Goal: Transaction & Acquisition: Purchase product/service

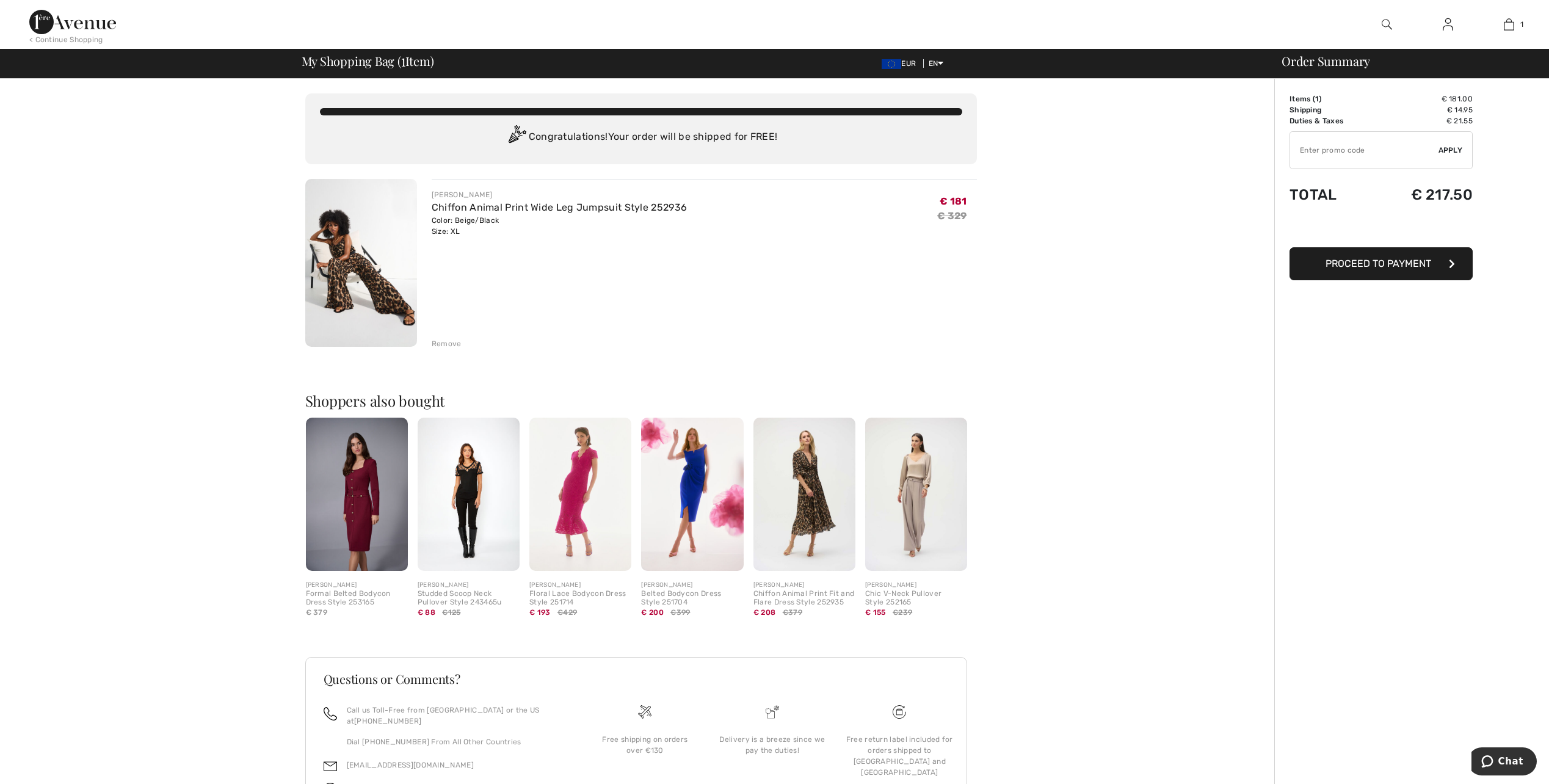
click at [378, 290] on img at bounding box center [361, 262] width 111 height 168
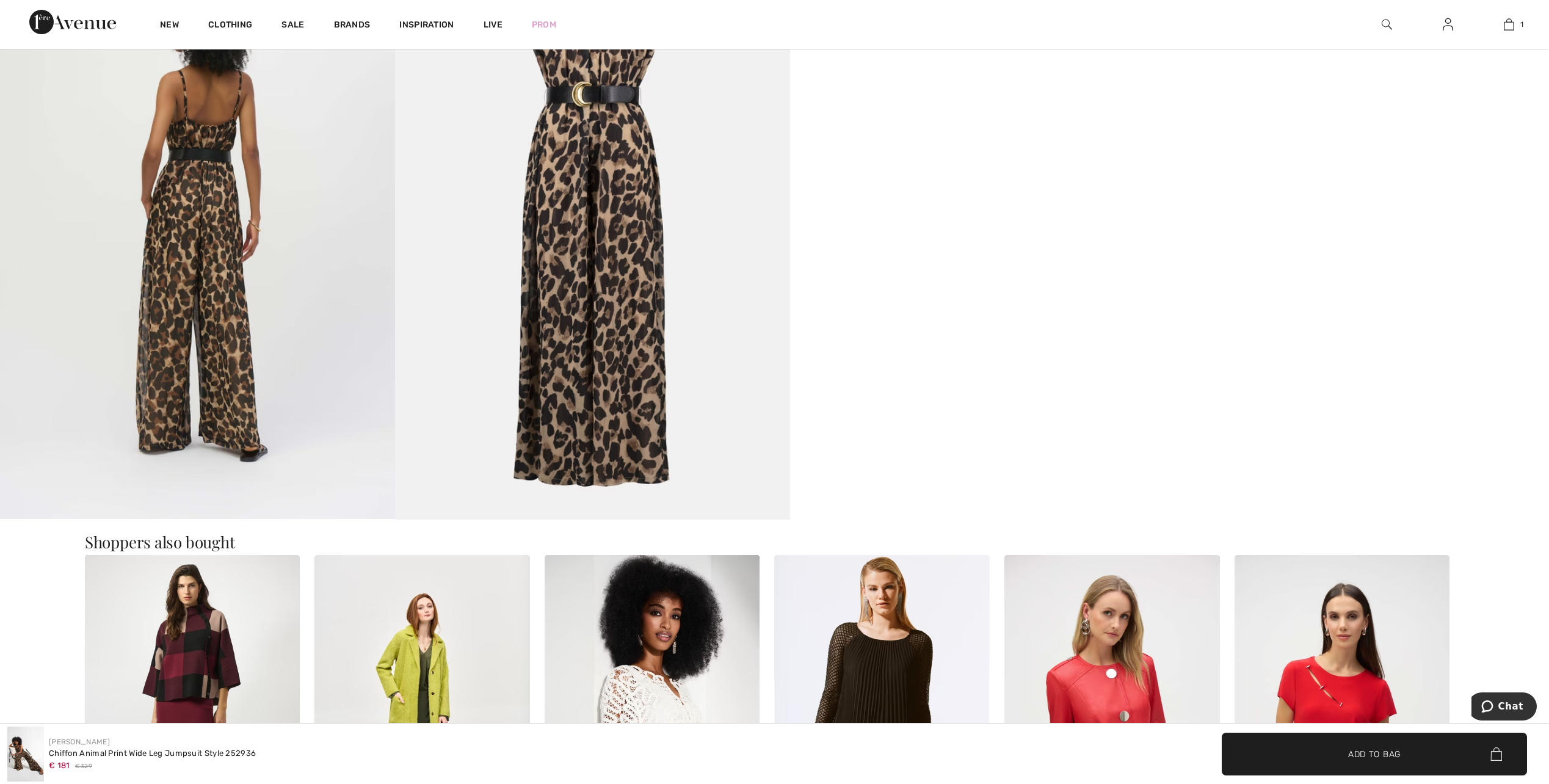
scroll to position [1648, 0]
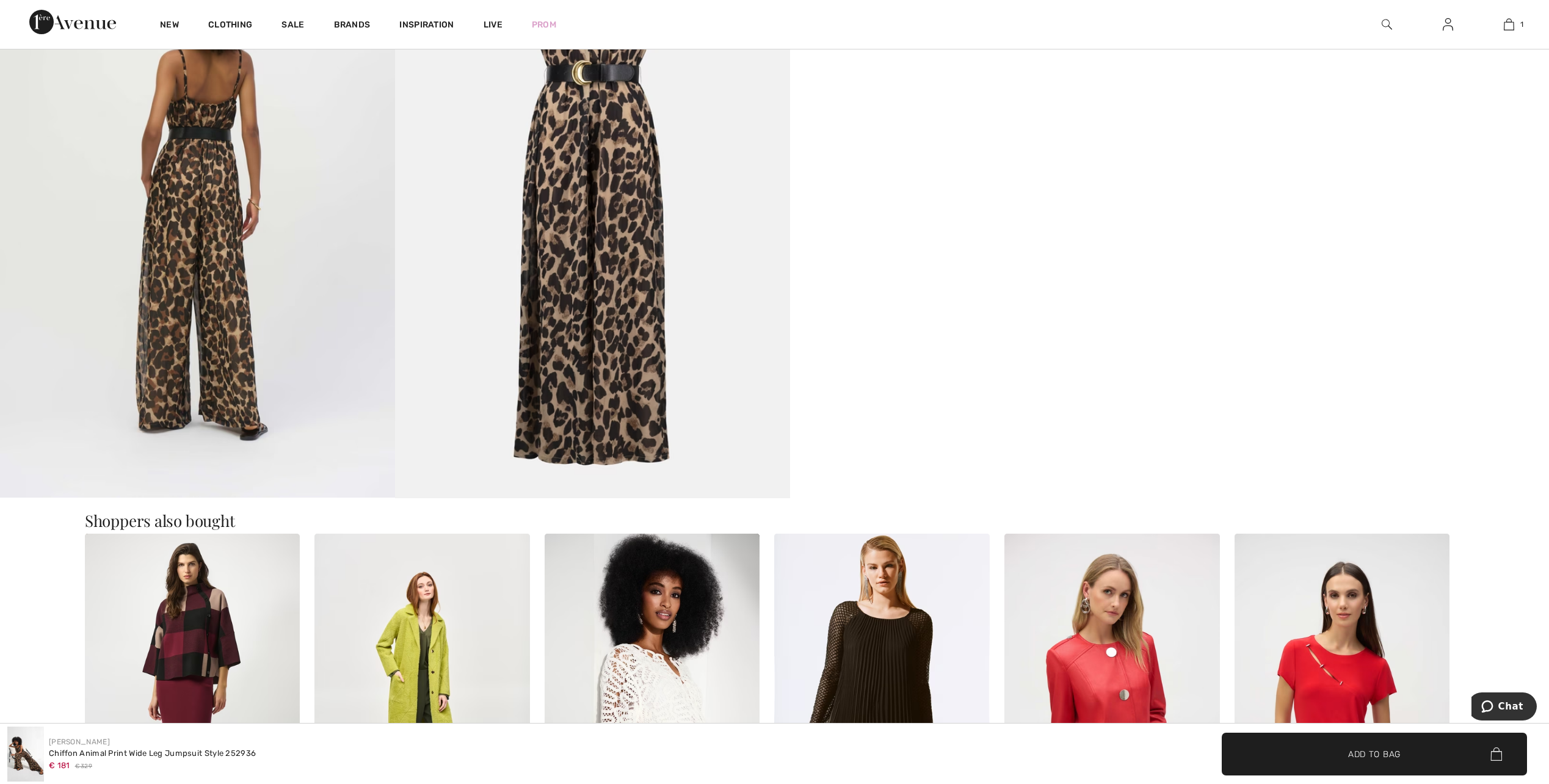
click at [1380, 755] on span "Add to Bag" at bounding box center [1373, 753] width 52 height 13
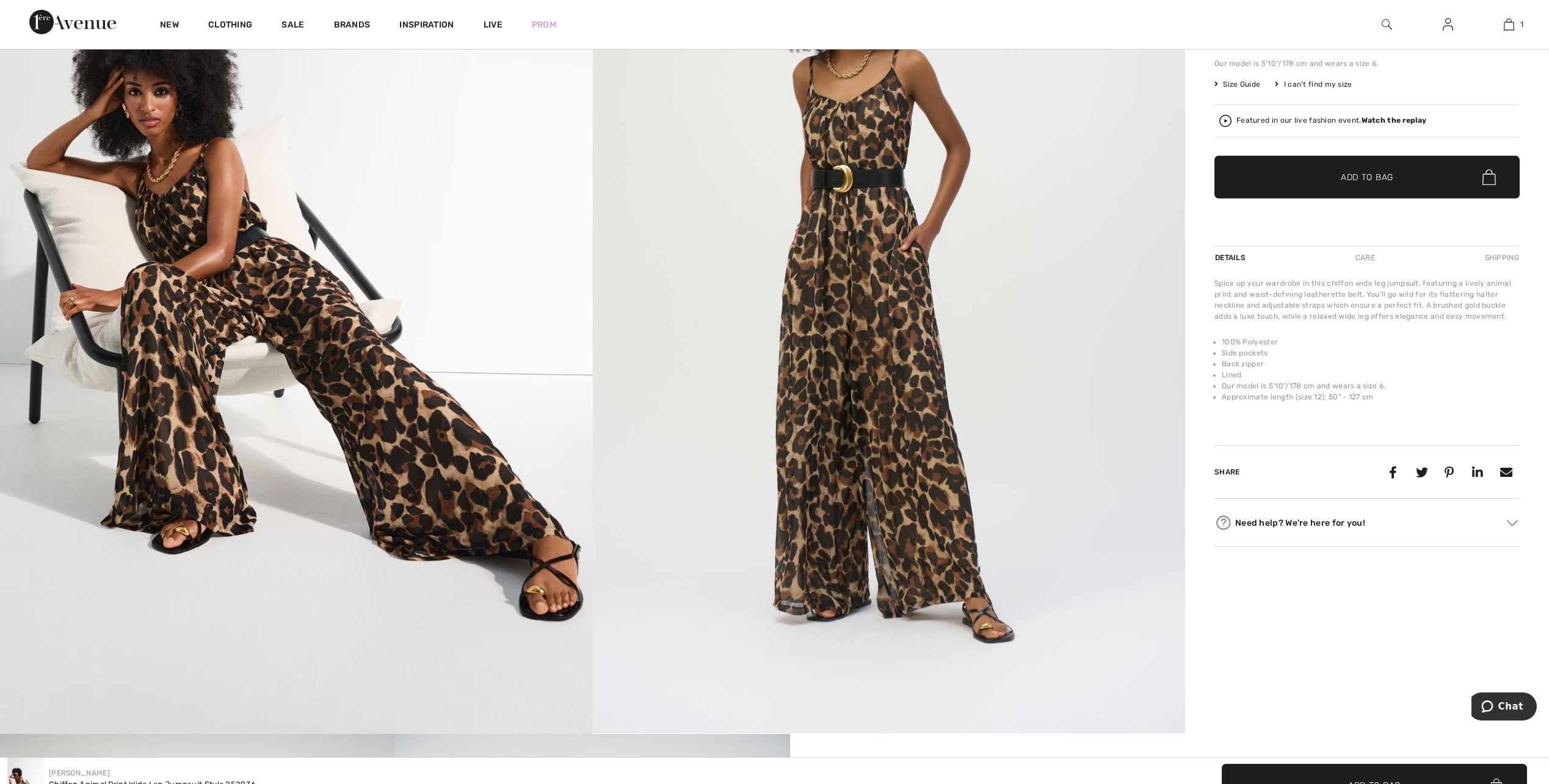
scroll to position [144, 0]
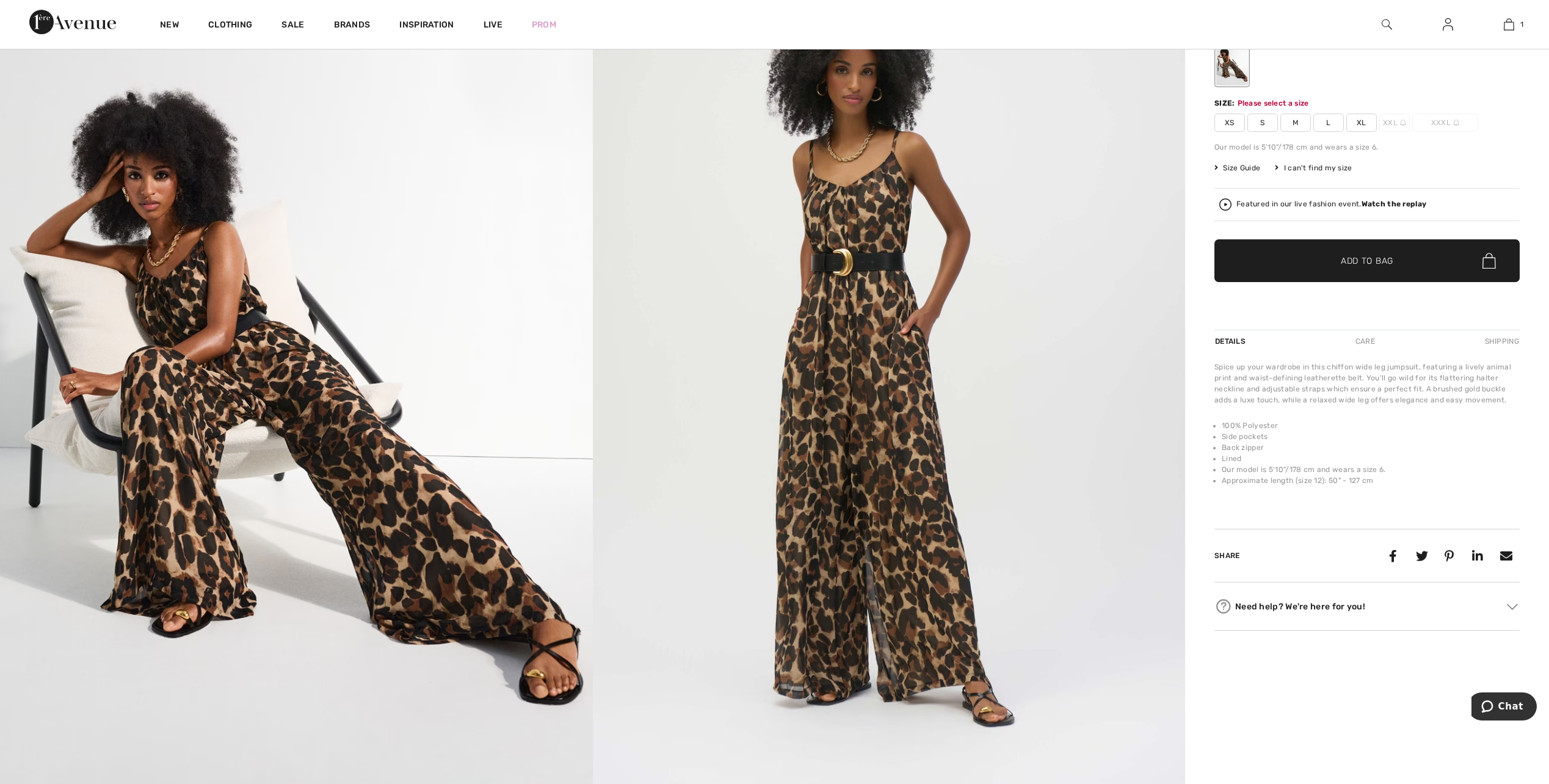
click at [1240, 168] on span "Size Guide" at bounding box center [1237, 168] width 46 height 11
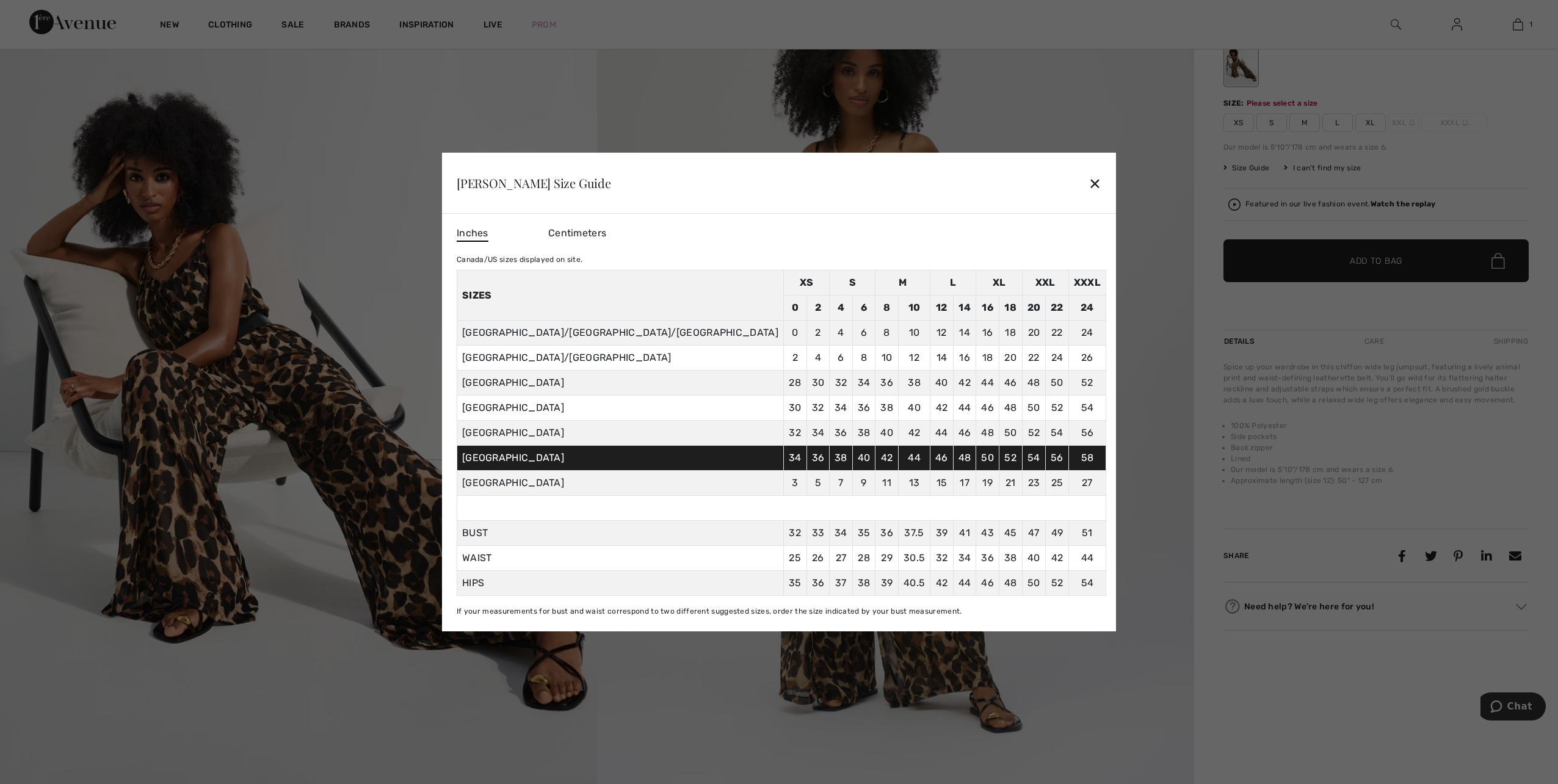
click at [1089, 185] on div "✕" at bounding box center [1095, 183] width 13 height 26
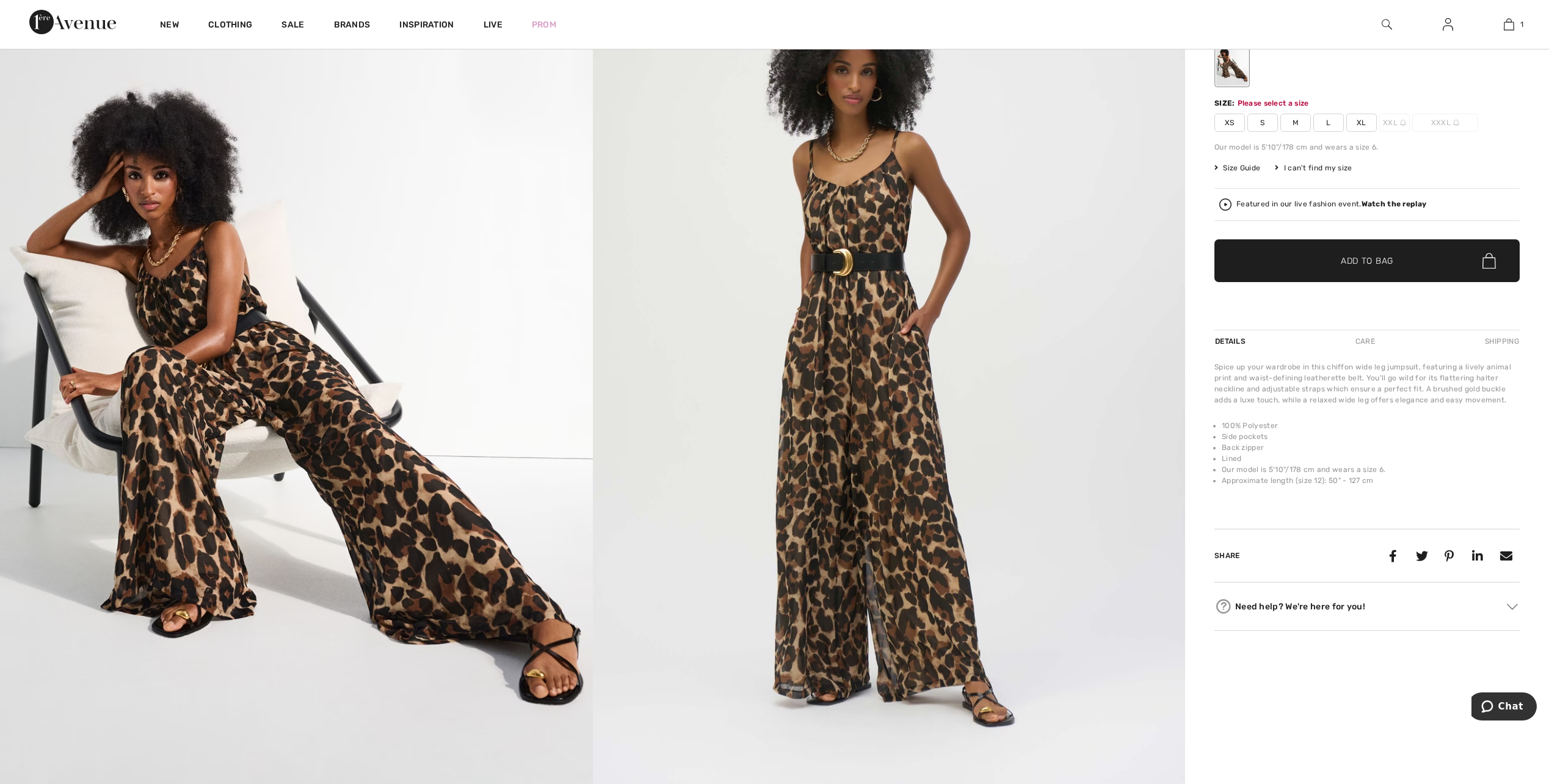
scroll to position [1134, 0]
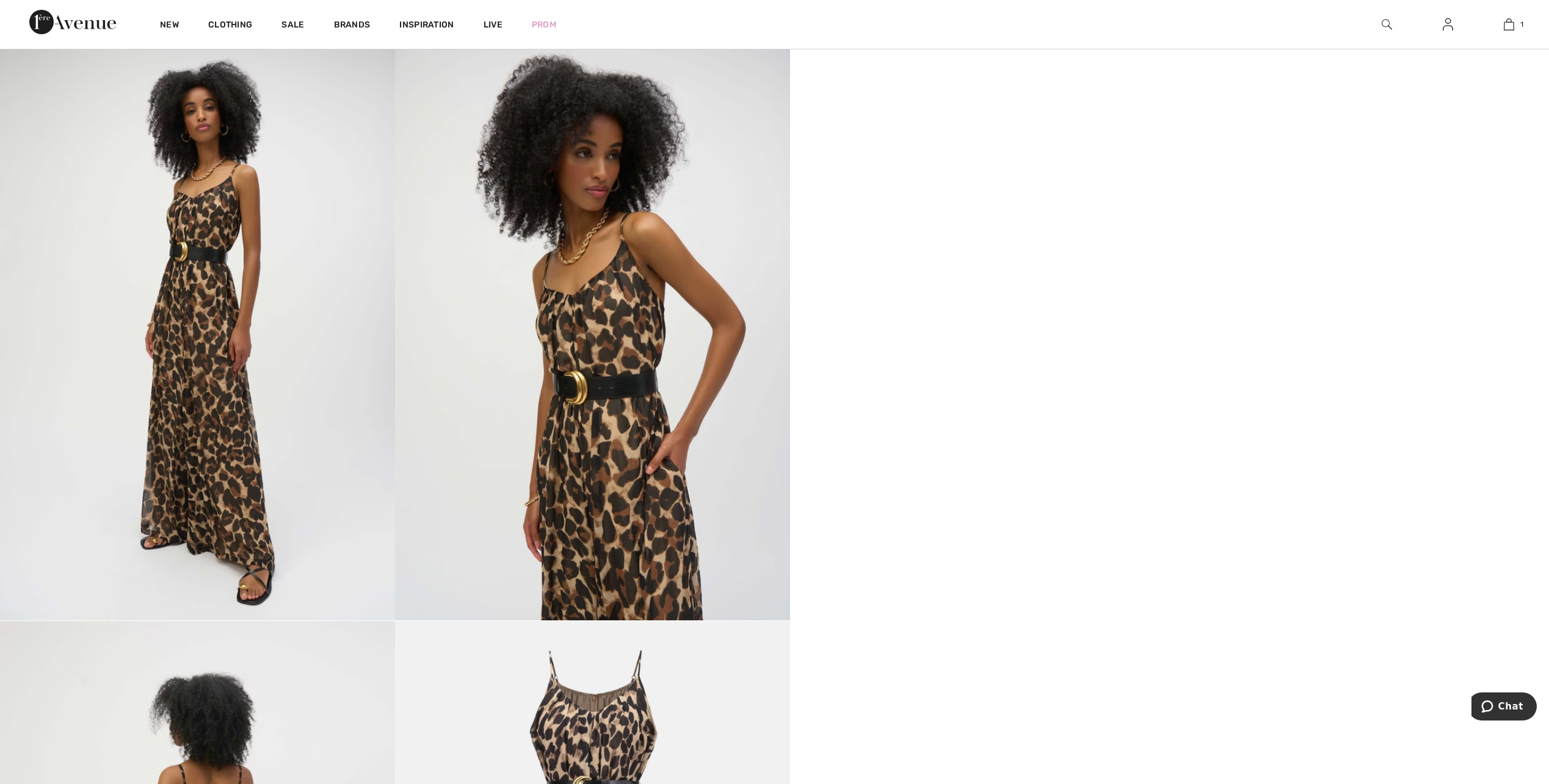
drag, startPoint x: 680, startPoint y: 251, endPoint x: 566, endPoint y: 579, distance: 347.2
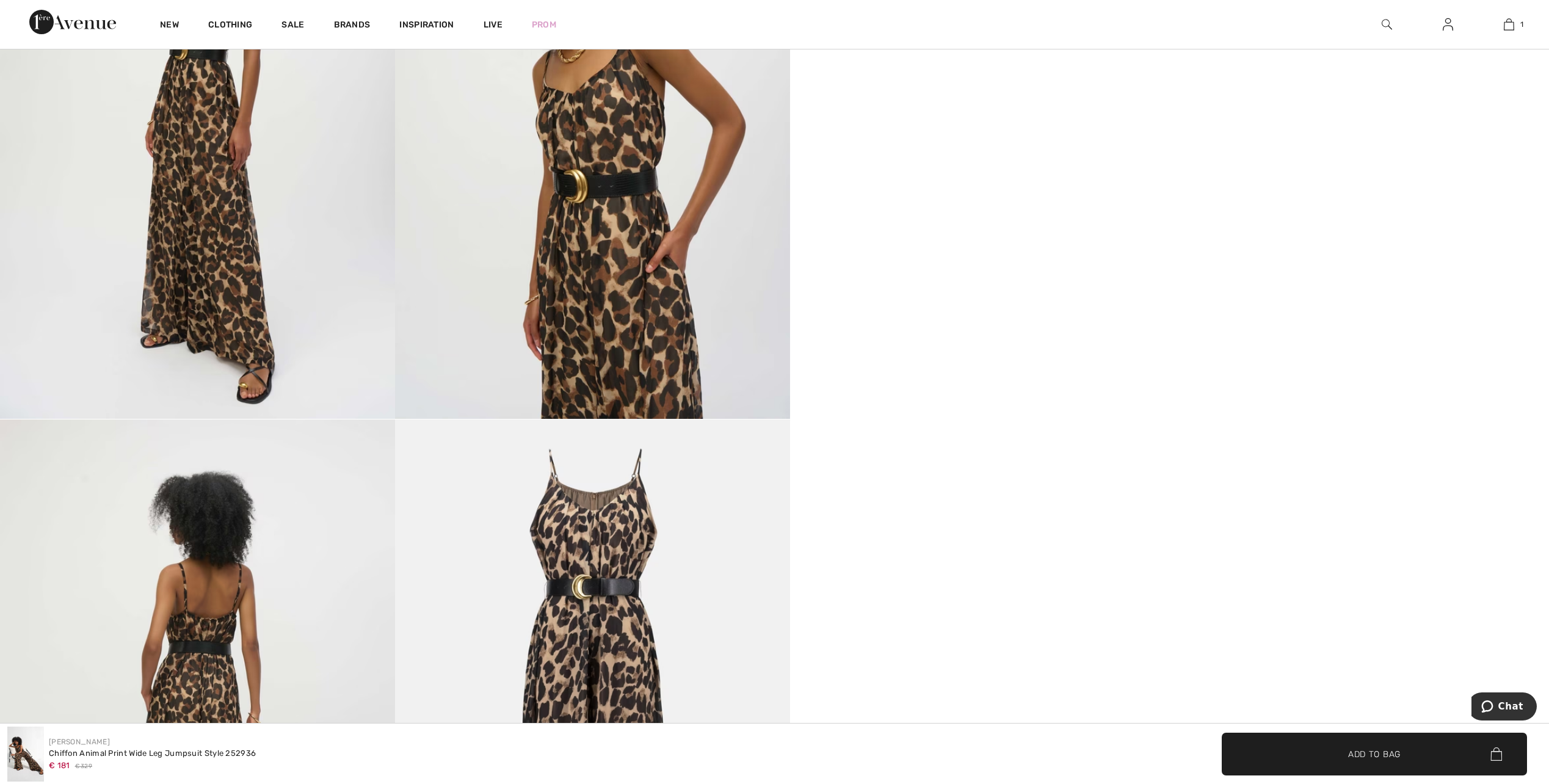
click at [778, 379] on img at bounding box center [592, 123] width 395 height 591
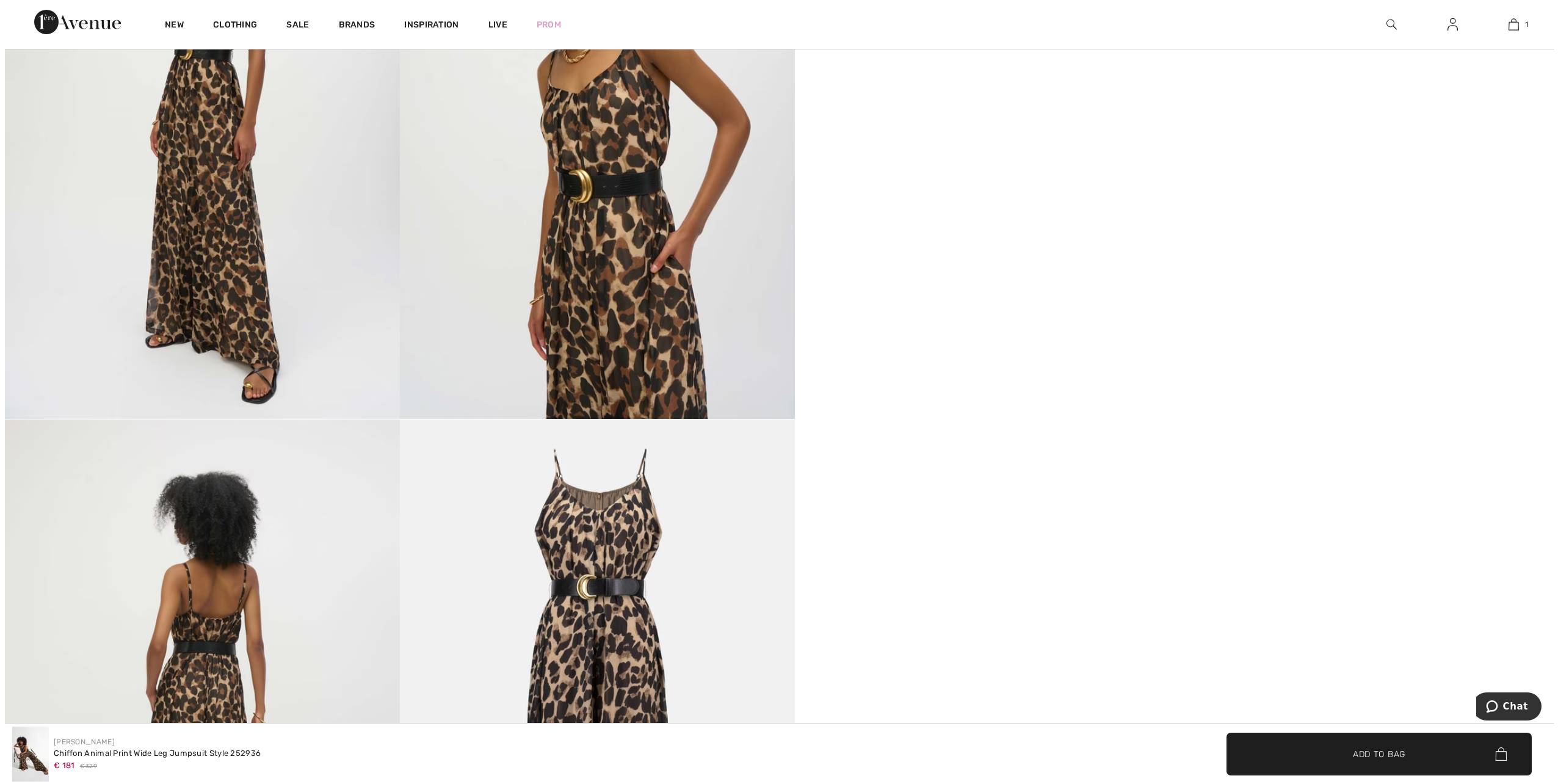
scroll to position [1140, 0]
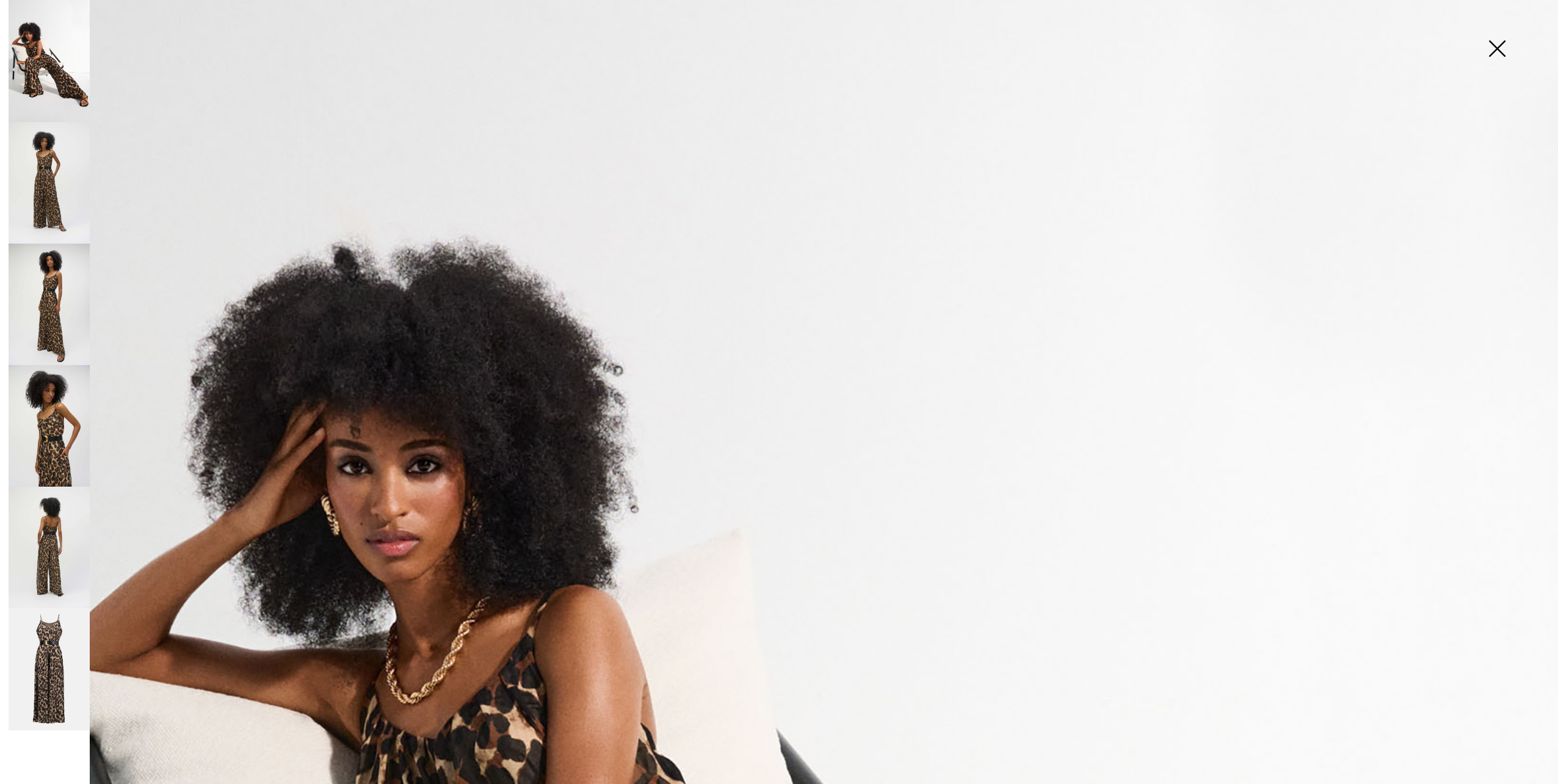
scroll to position [0, 0]
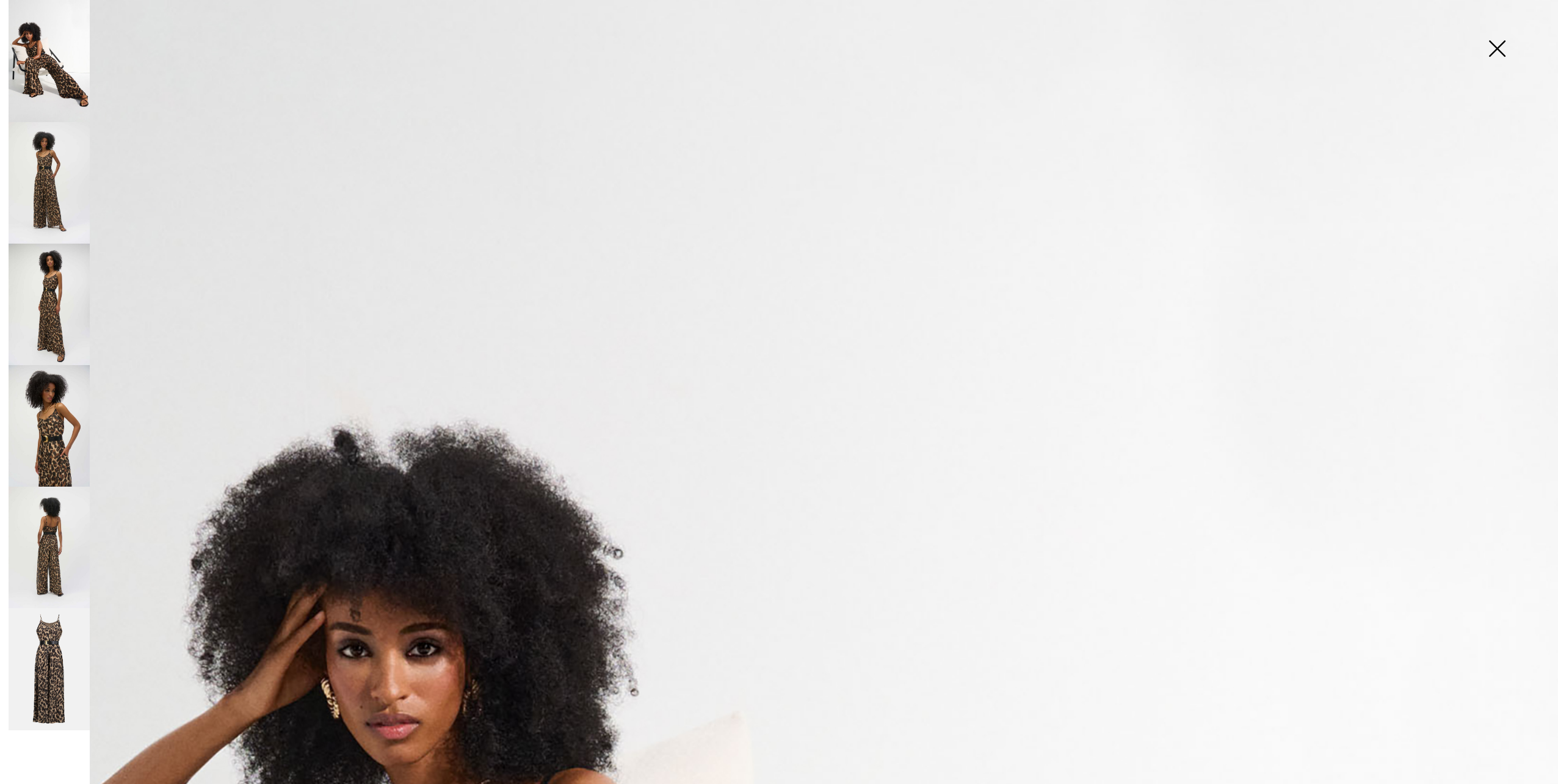
click at [1493, 61] on img at bounding box center [1497, 49] width 61 height 63
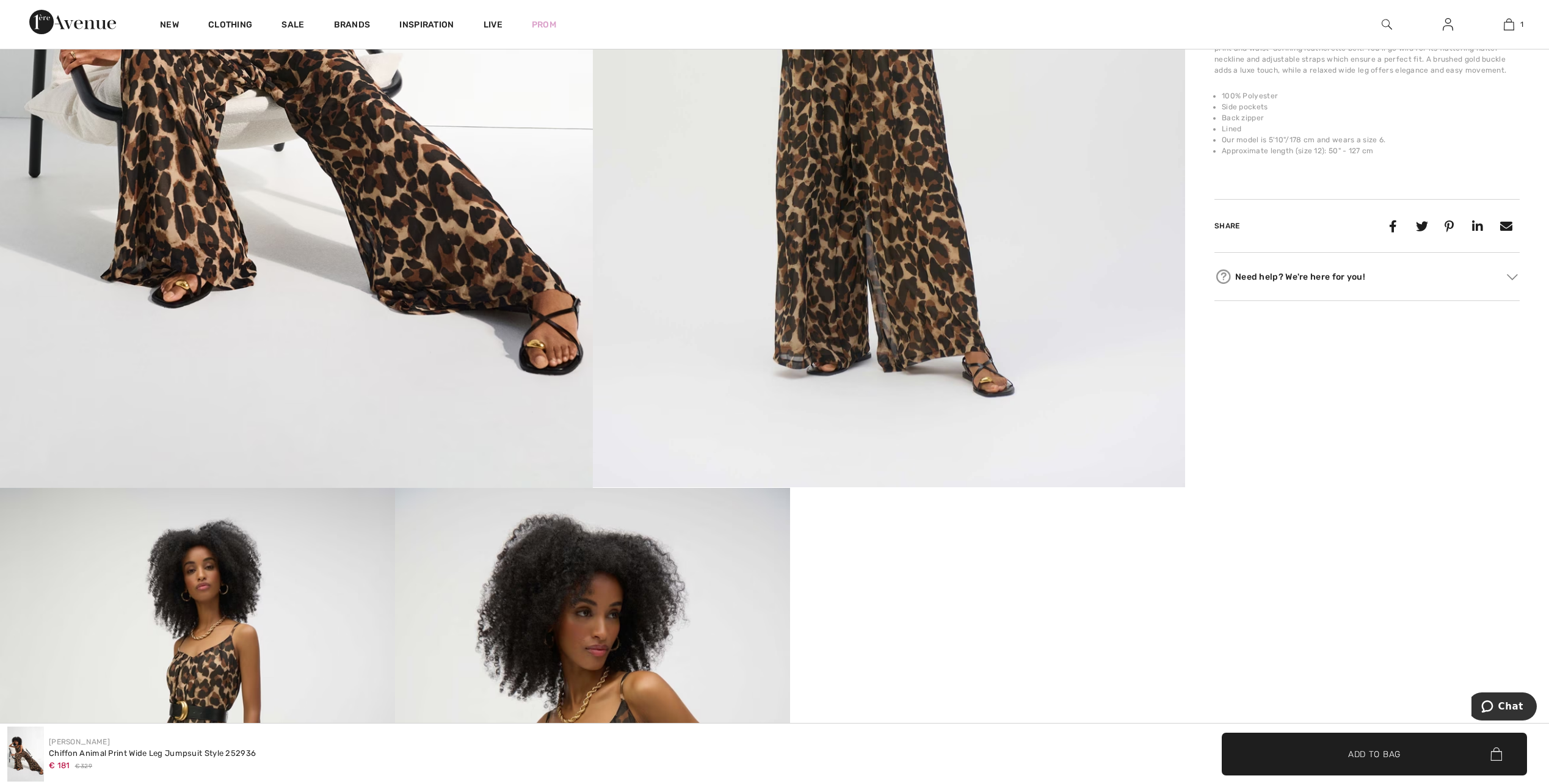
scroll to position [462, 0]
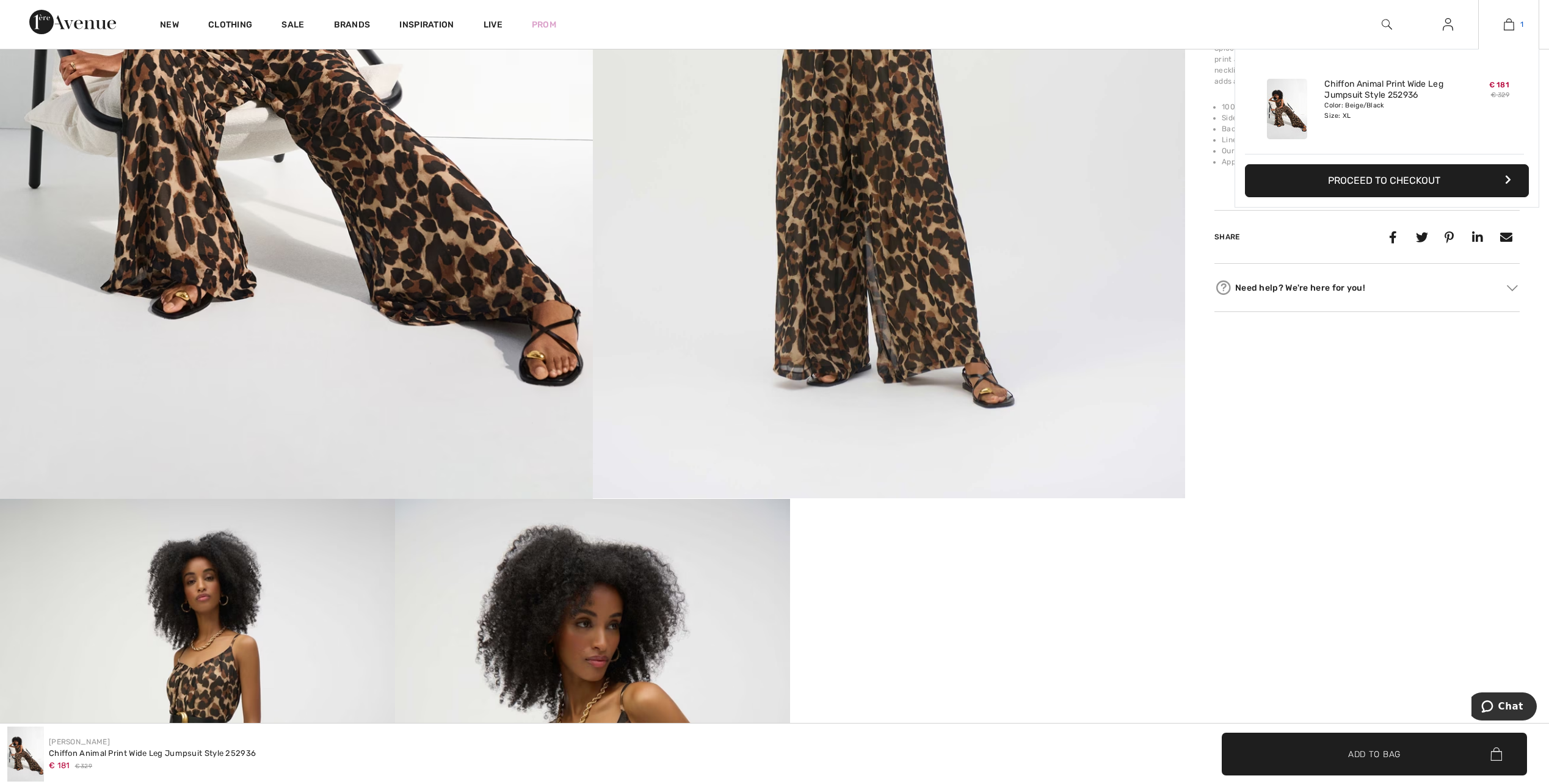
click at [1511, 23] on img at bounding box center [1509, 24] width 10 height 15
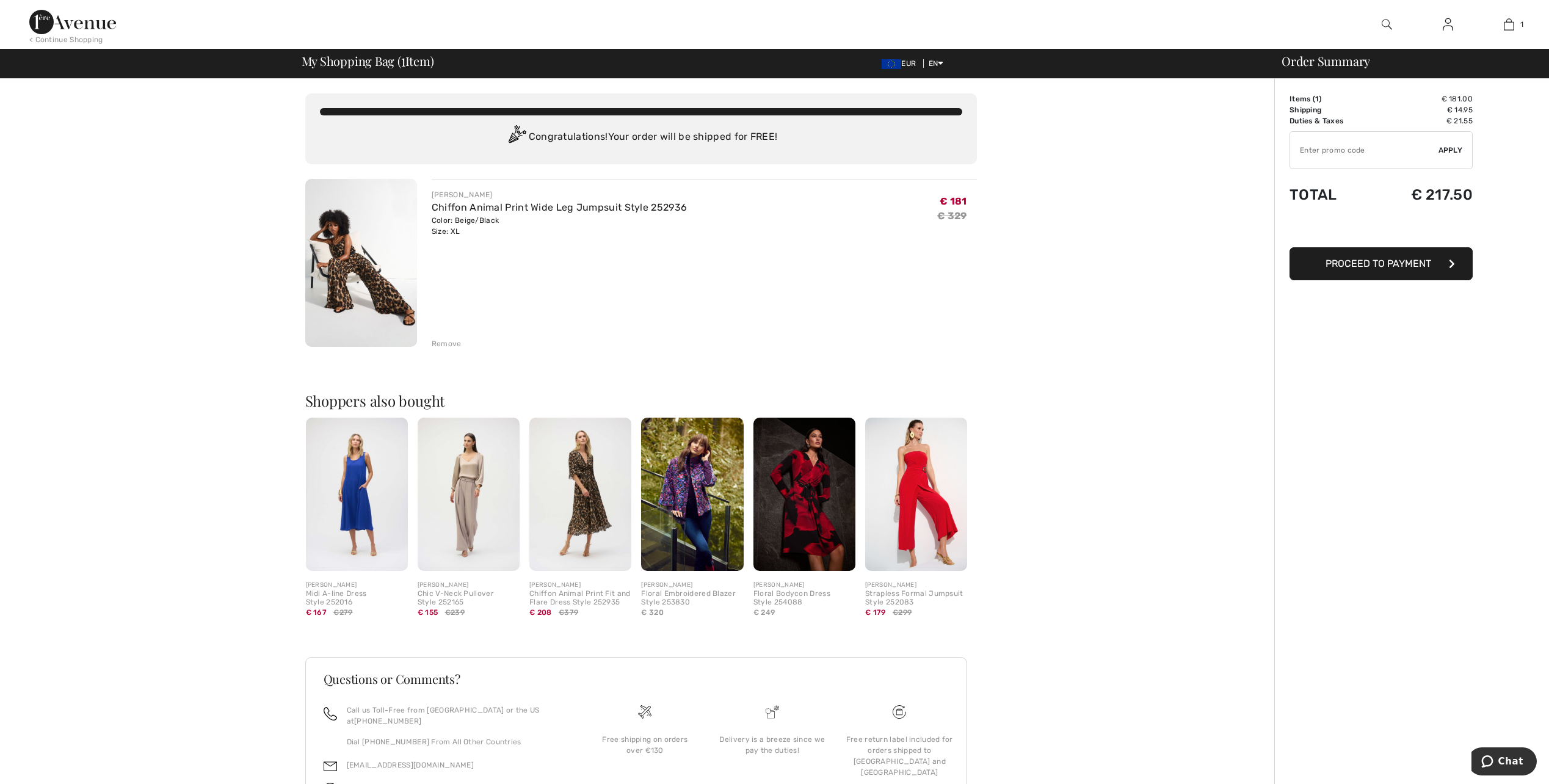
click at [905, 66] on span "EUR" at bounding box center [901, 63] width 39 height 8
click at [1390, 22] on img at bounding box center [1387, 24] width 10 height 15
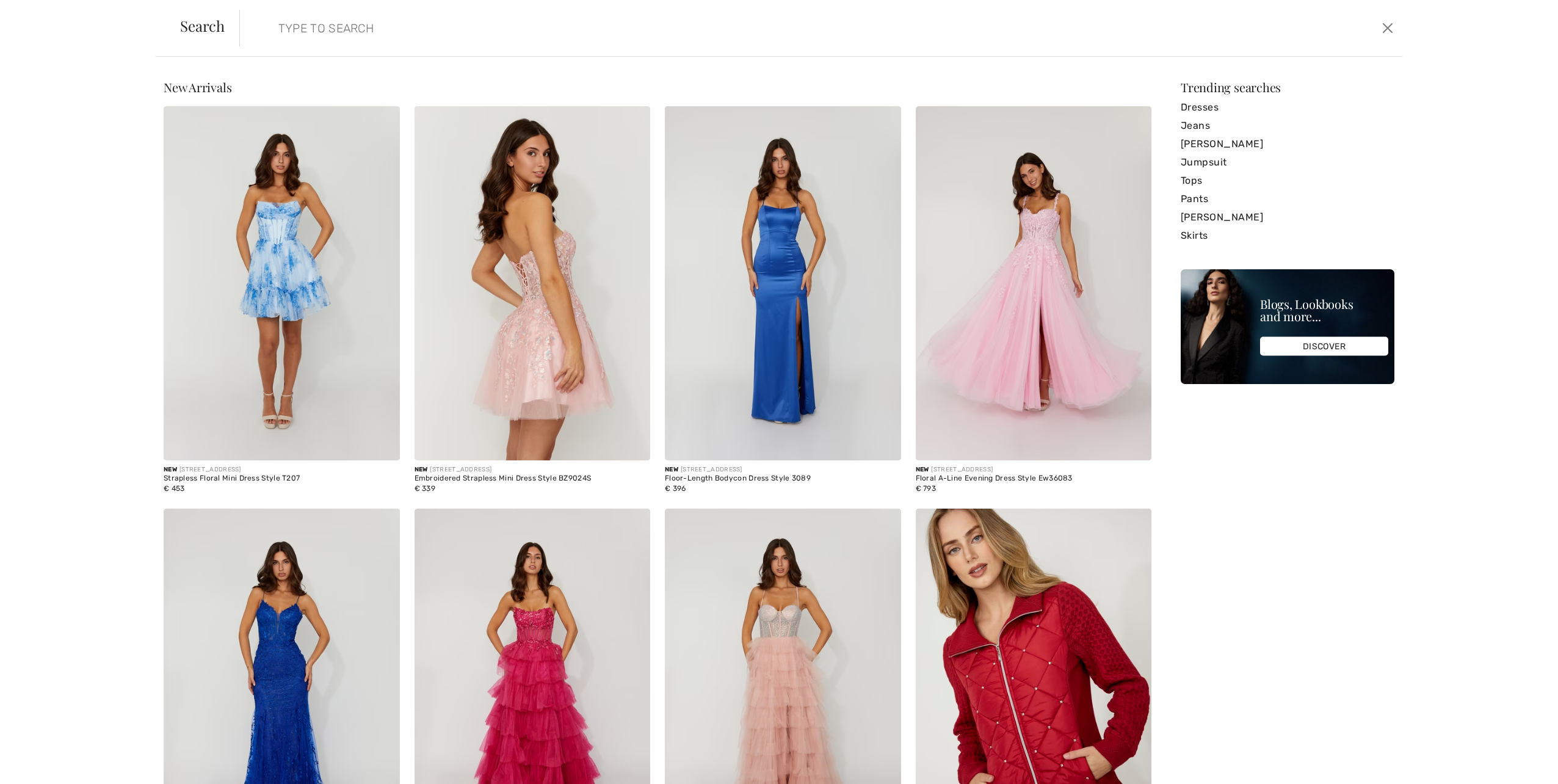
click at [286, 31] on input "search" at bounding box center [685, 28] width 832 height 37
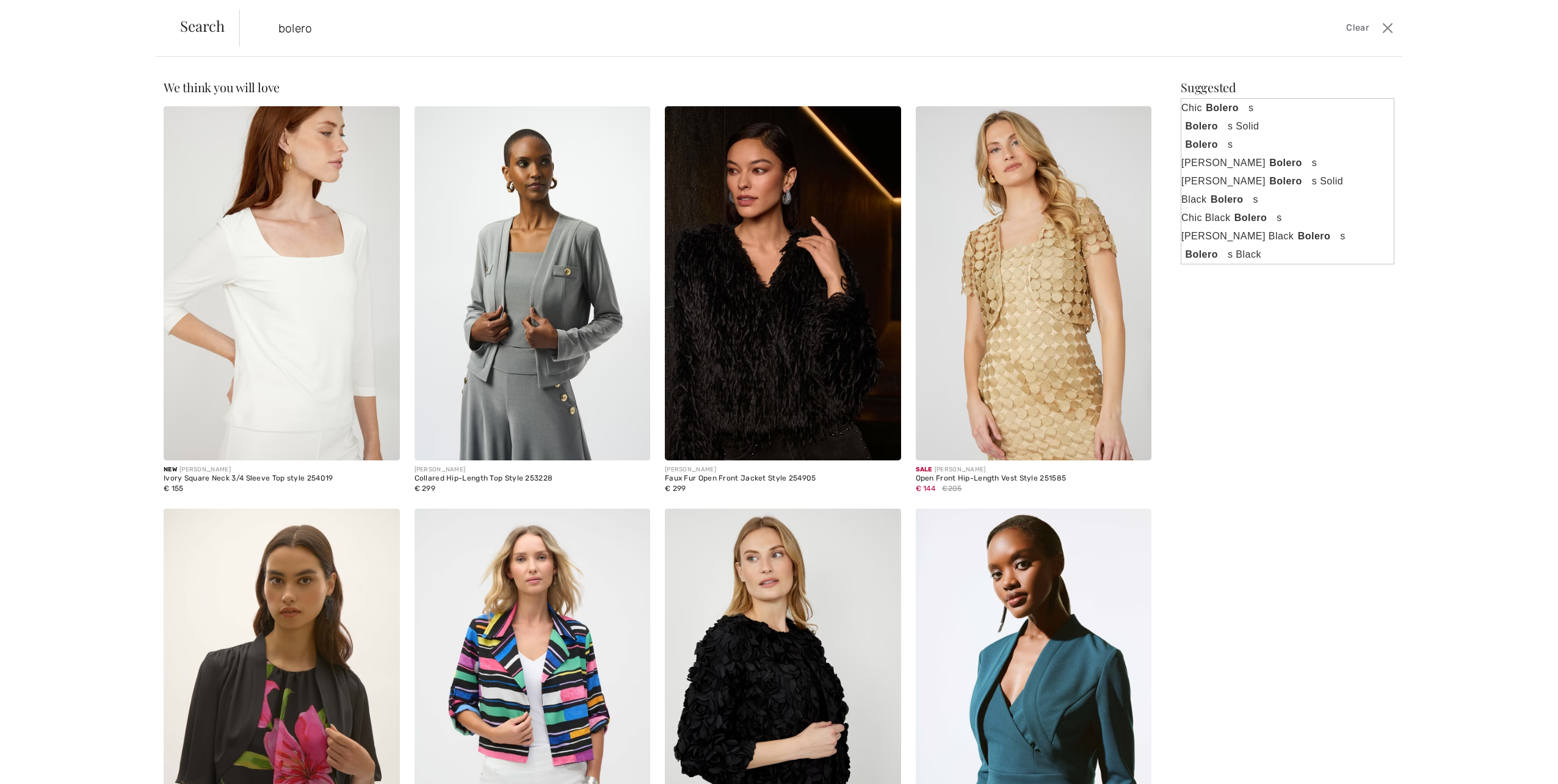
type input "bolero"
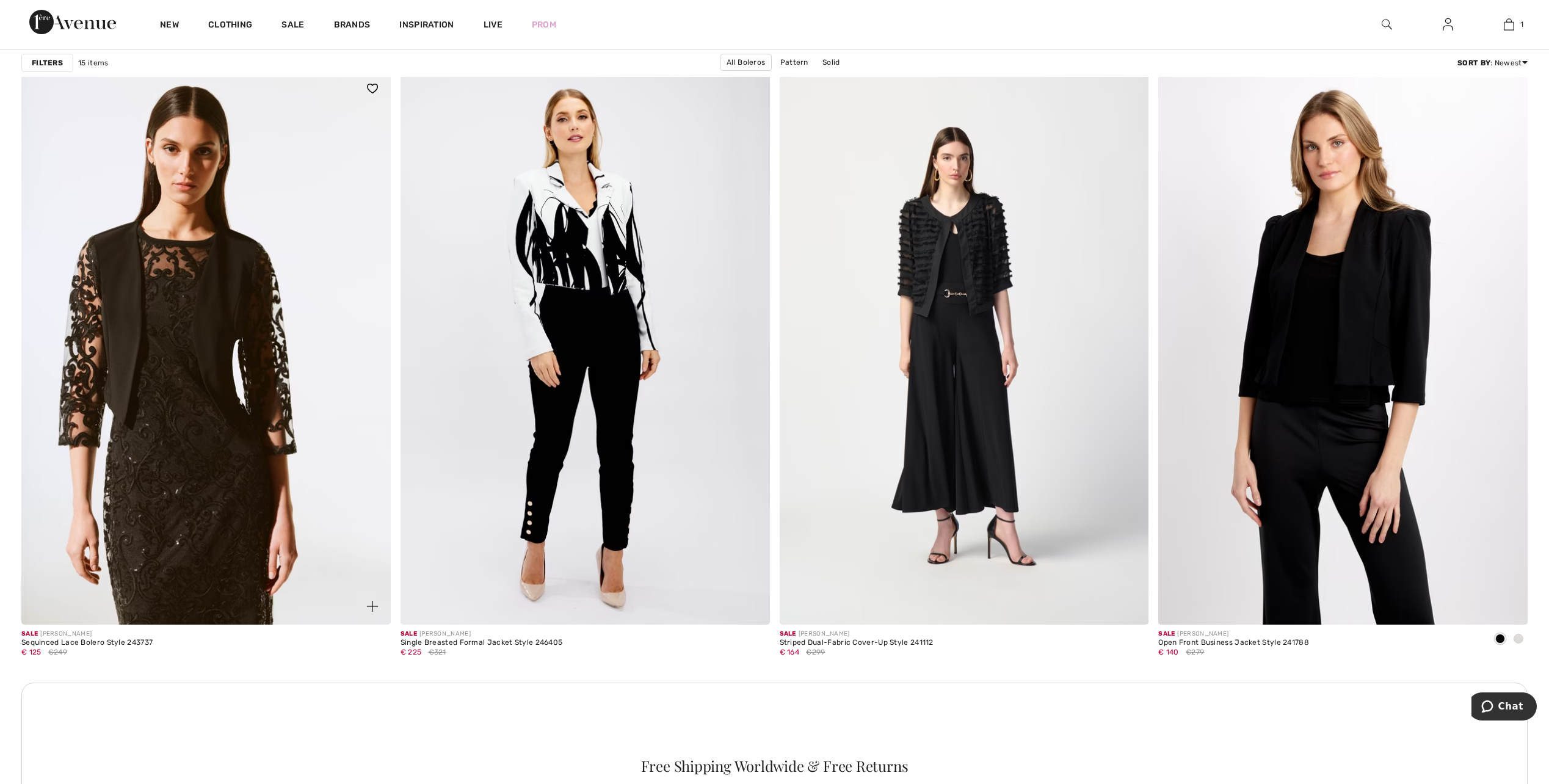
scroll to position [1953, 0]
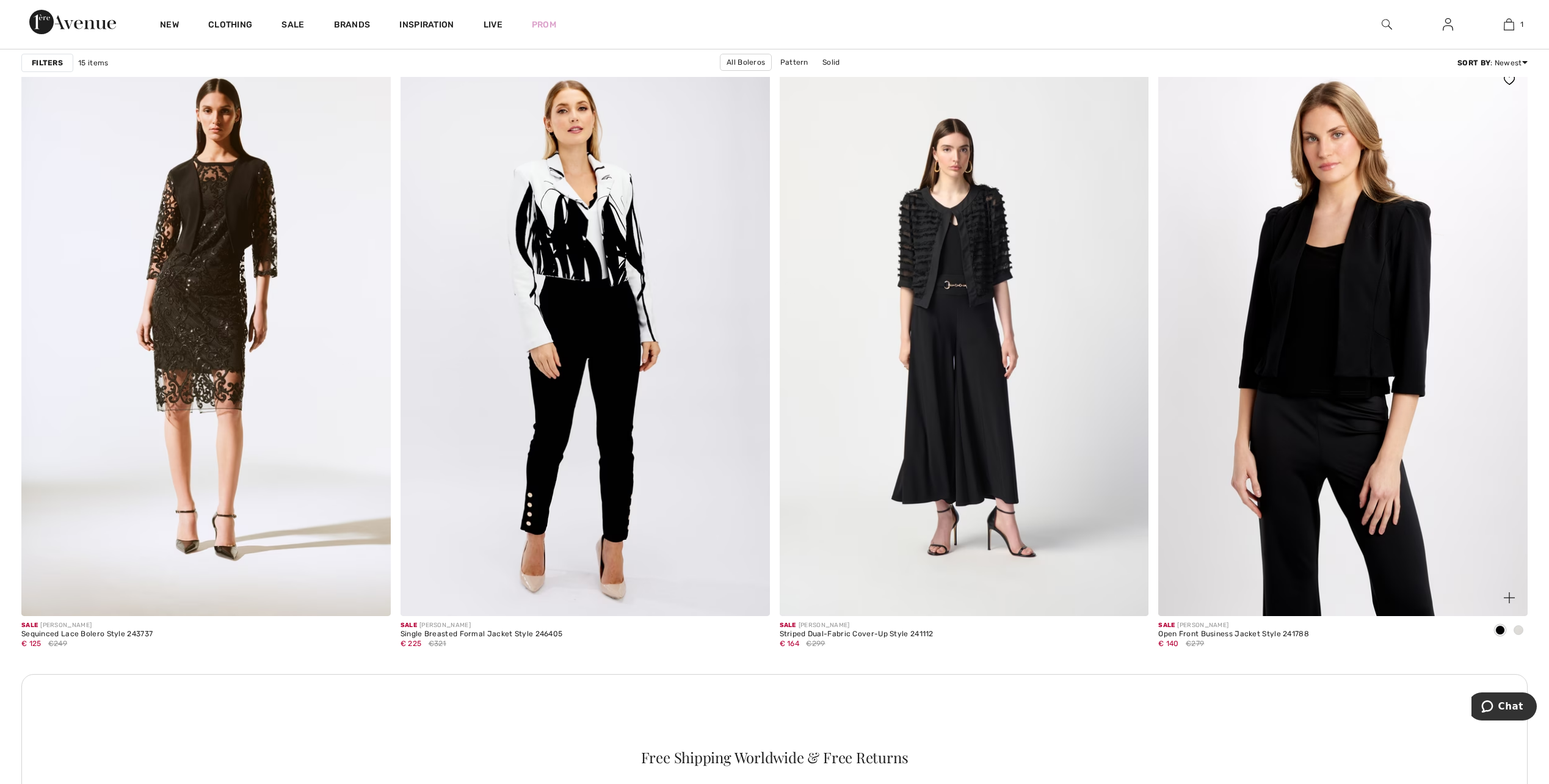
click at [1517, 628] on span at bounding box center [1518, 630] width 10 height 10
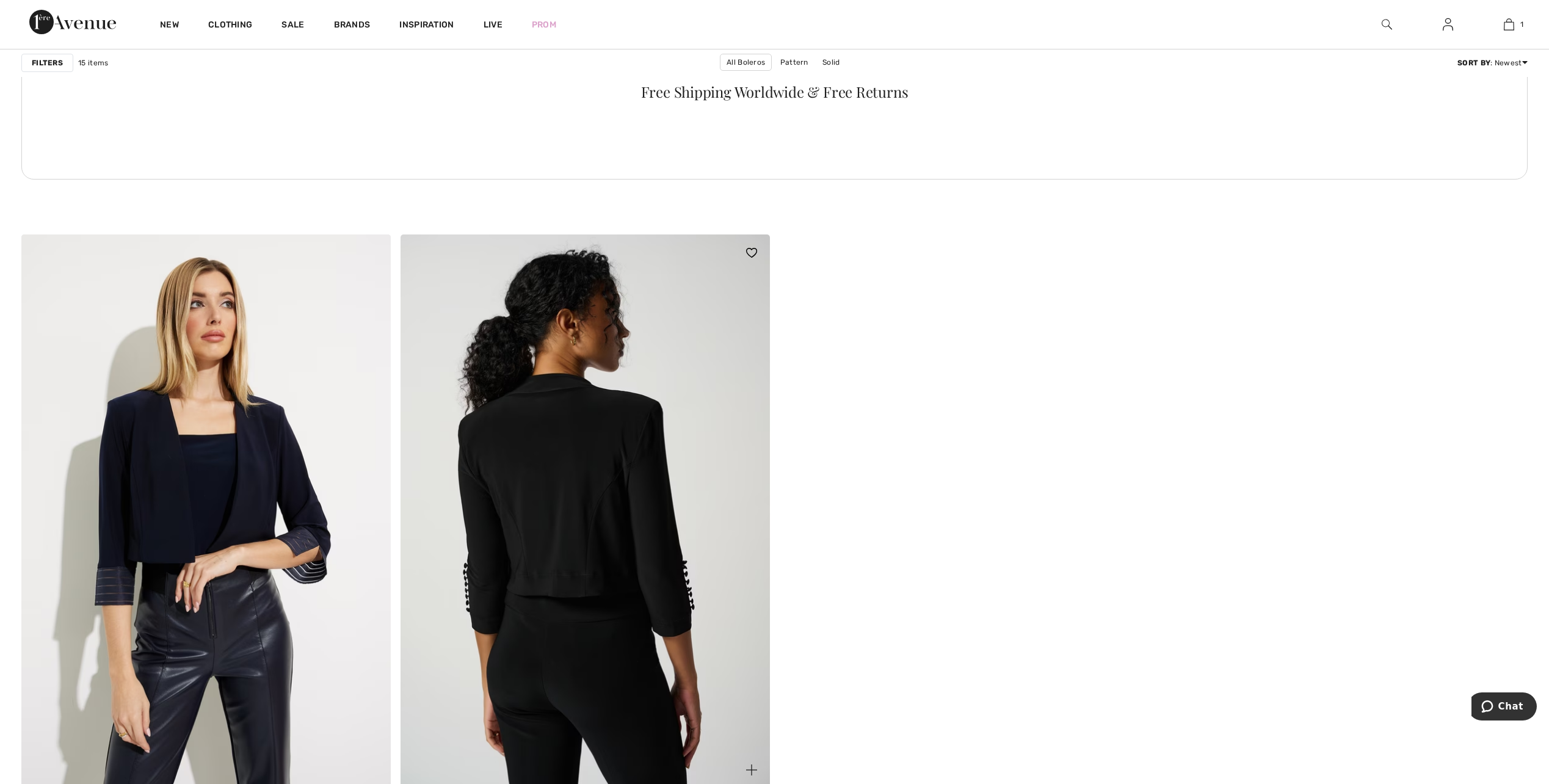
scroll to position [2869, 0]
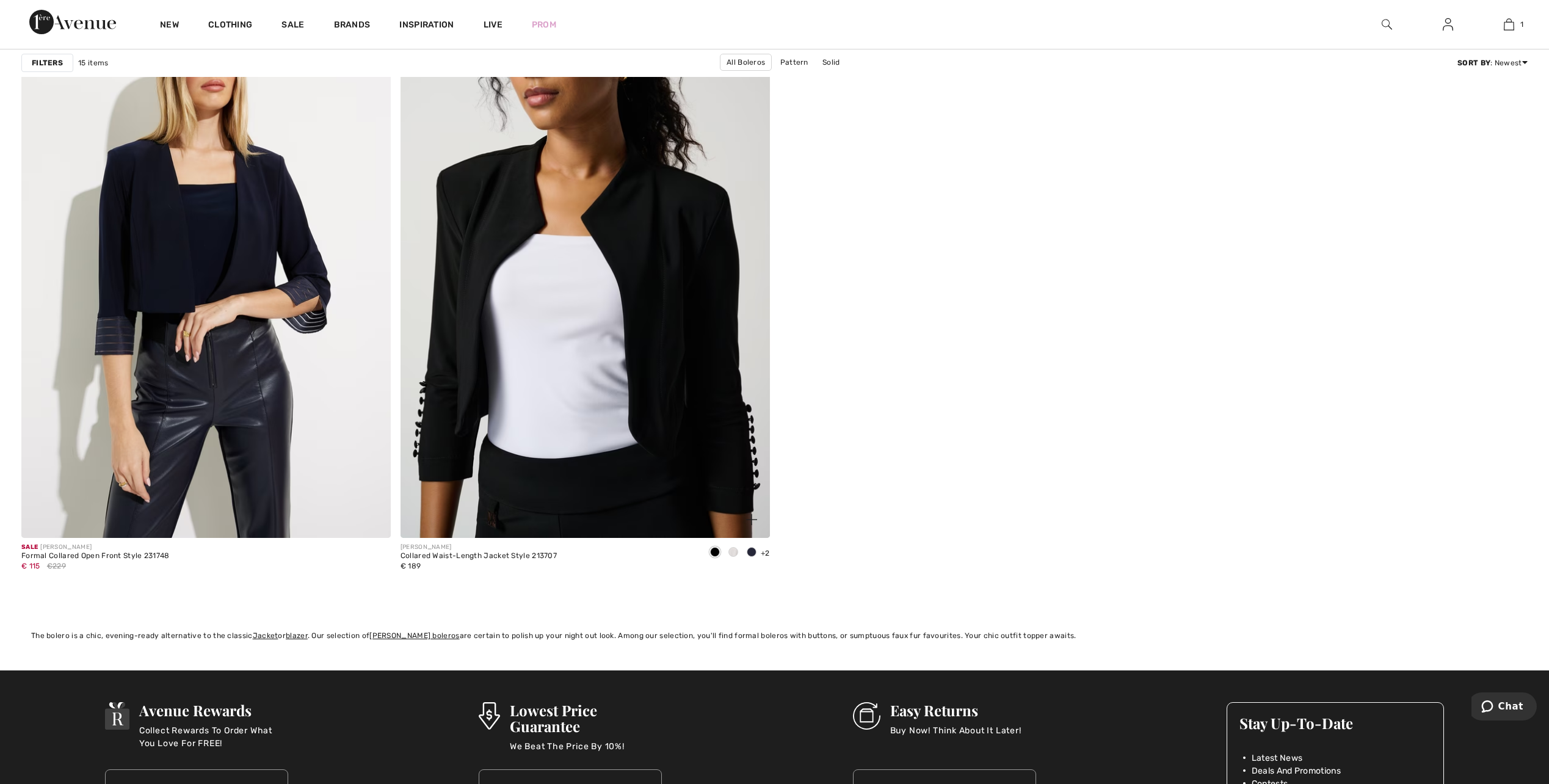
click at [733, 554] on span at bounding box center [733, 551] width 10 height 10
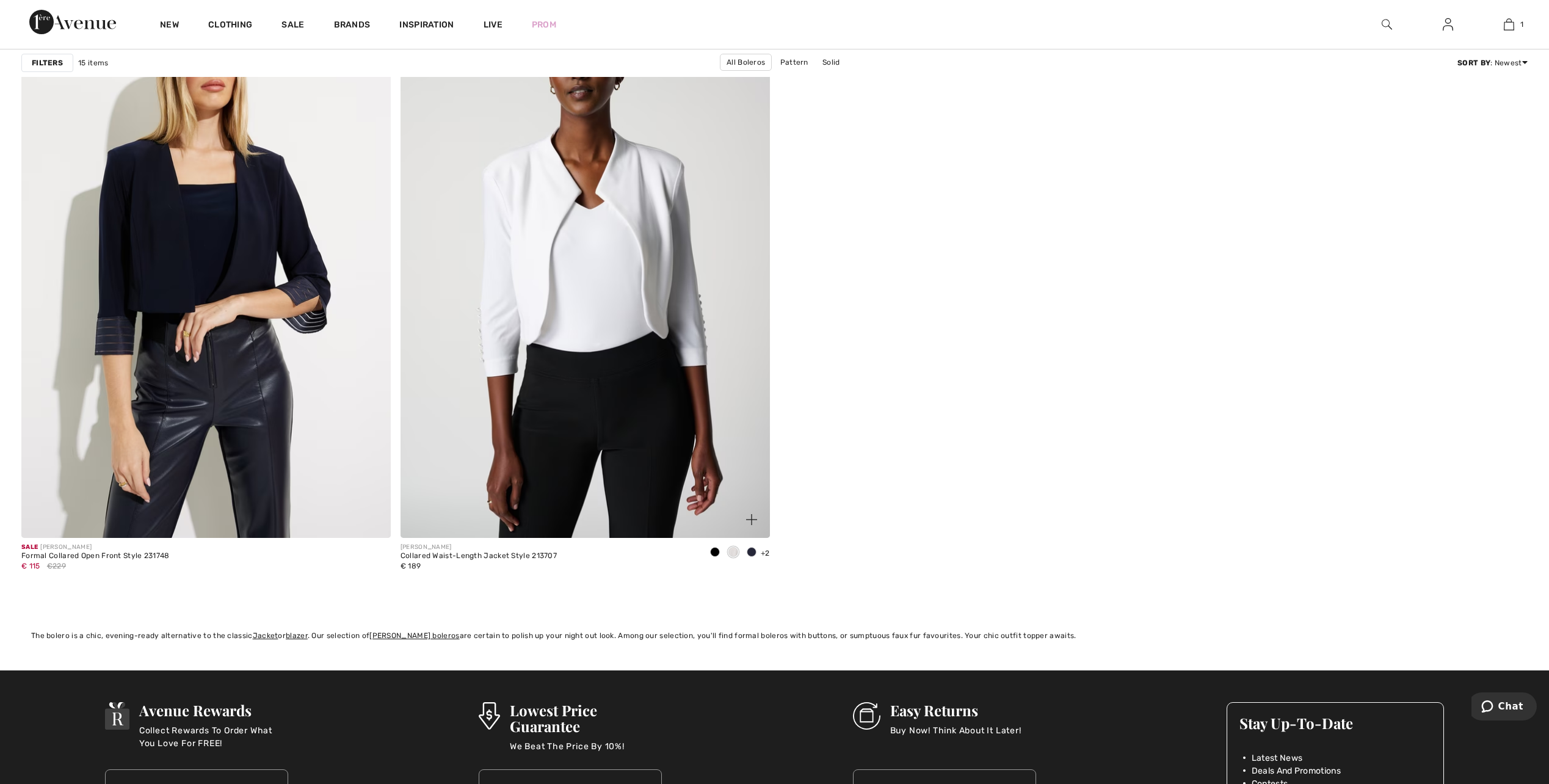
click at [750, 552] on span at bounding box center [752, 551] width 10 height 10
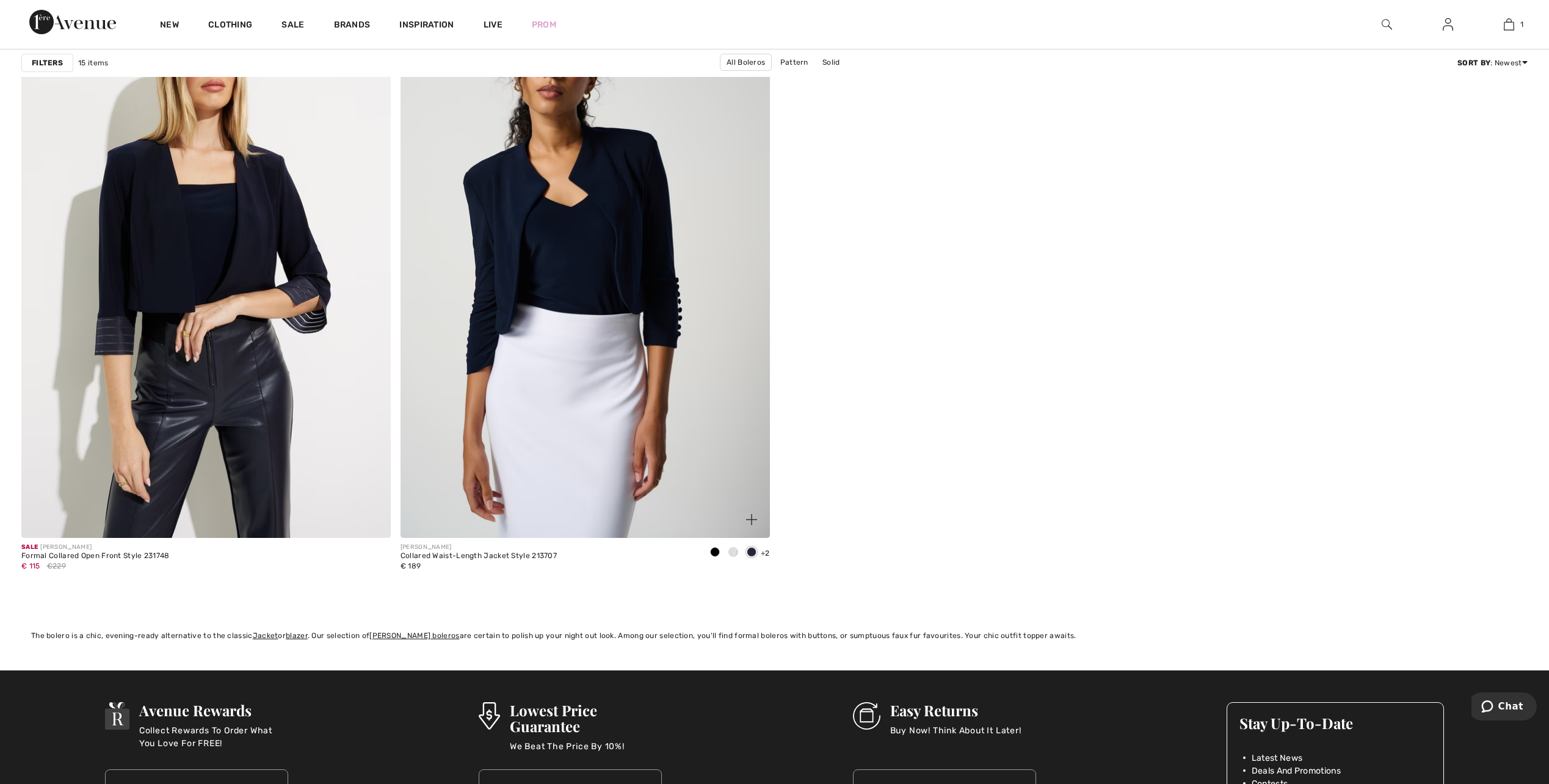
click at [765, 553] on span "+2" at bounding box center [765, 553] width 9 height 8
click at [761, 551] on span "+2" at bounding box center [765, 553] width 9 height 8
click at [762, 551] on span "+2" at bounding box center [765, 553] width 9 height 8
drag, startPoint x: 762, startPoint y: 551, endPoint x: 752, endPoint y: 512, distance: 40.3
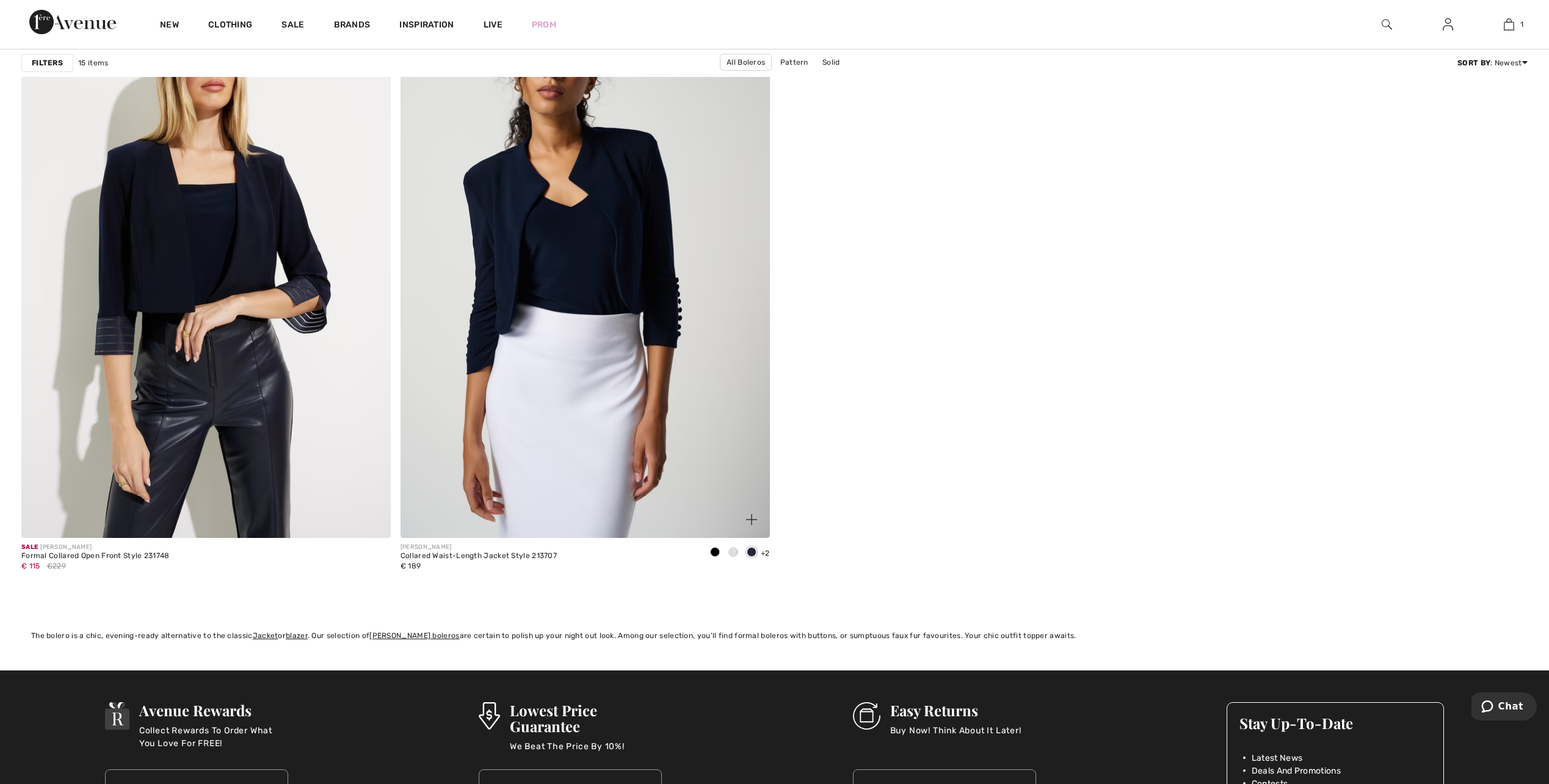
click at [752, 512] on span at bounding box center [752, 519] width 24 height 24
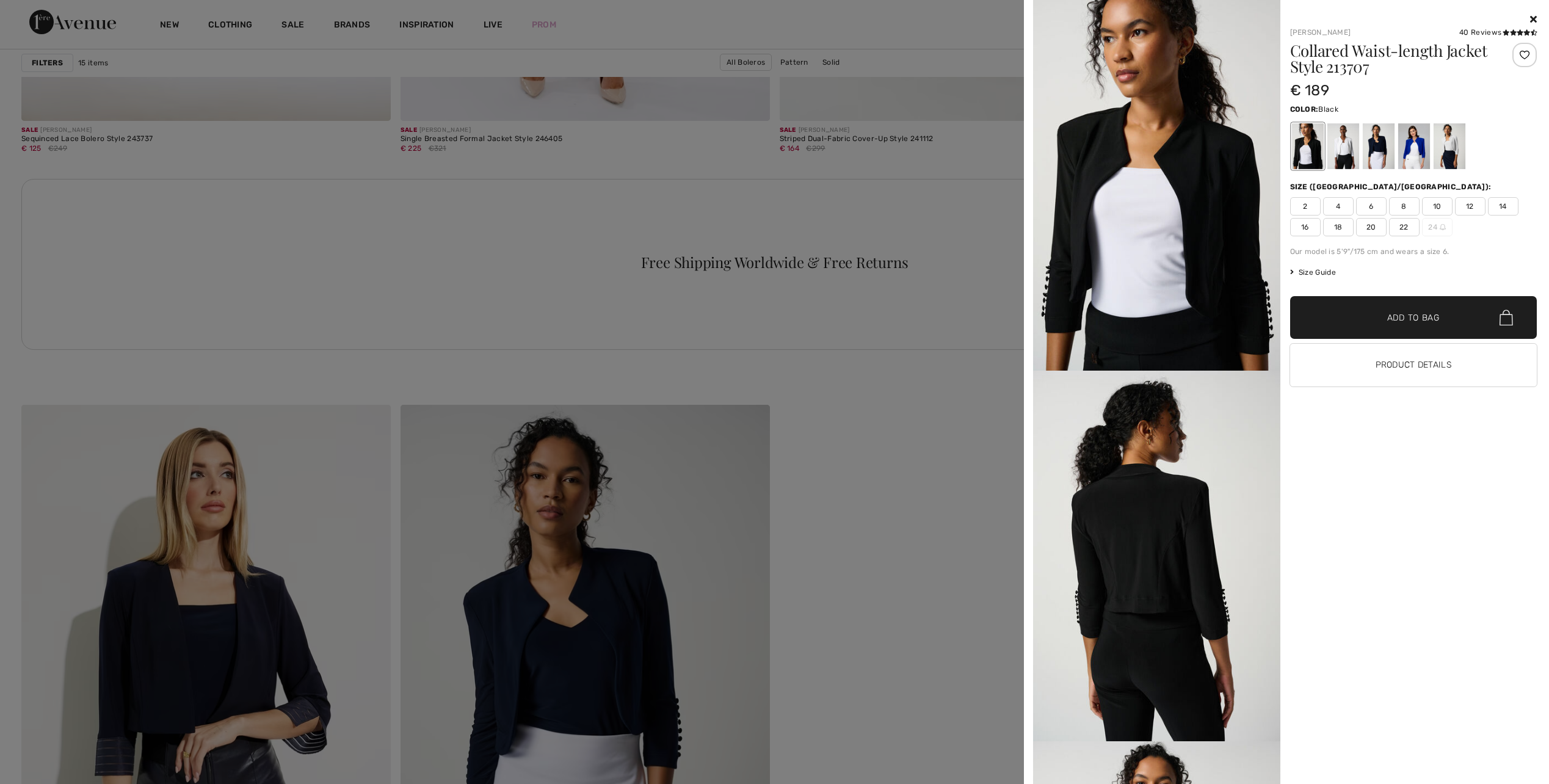
scroll to position [2441, 0]
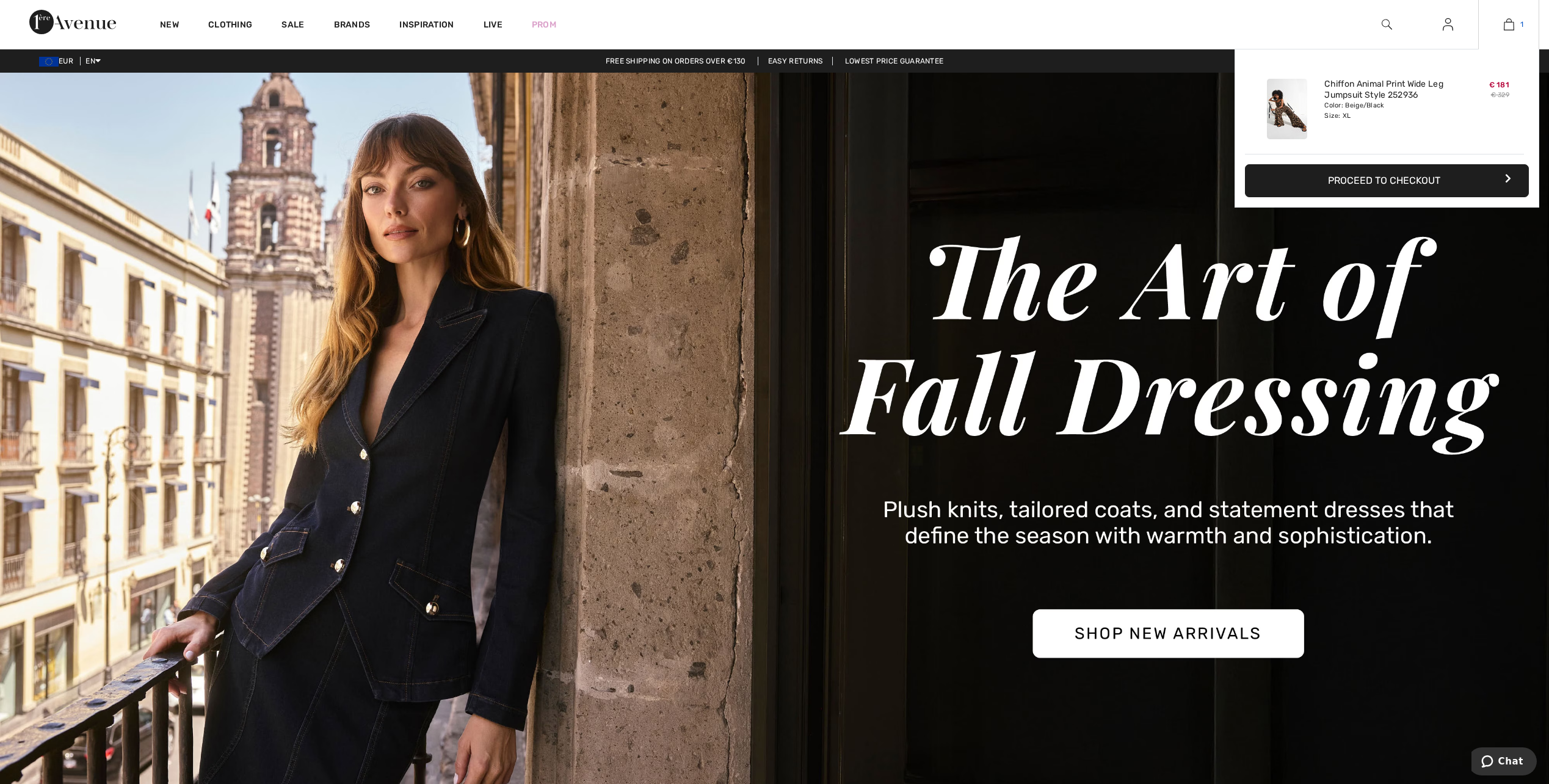
click at [1507, 29] on img at bounding box center [1509, 24] width 10 height 15
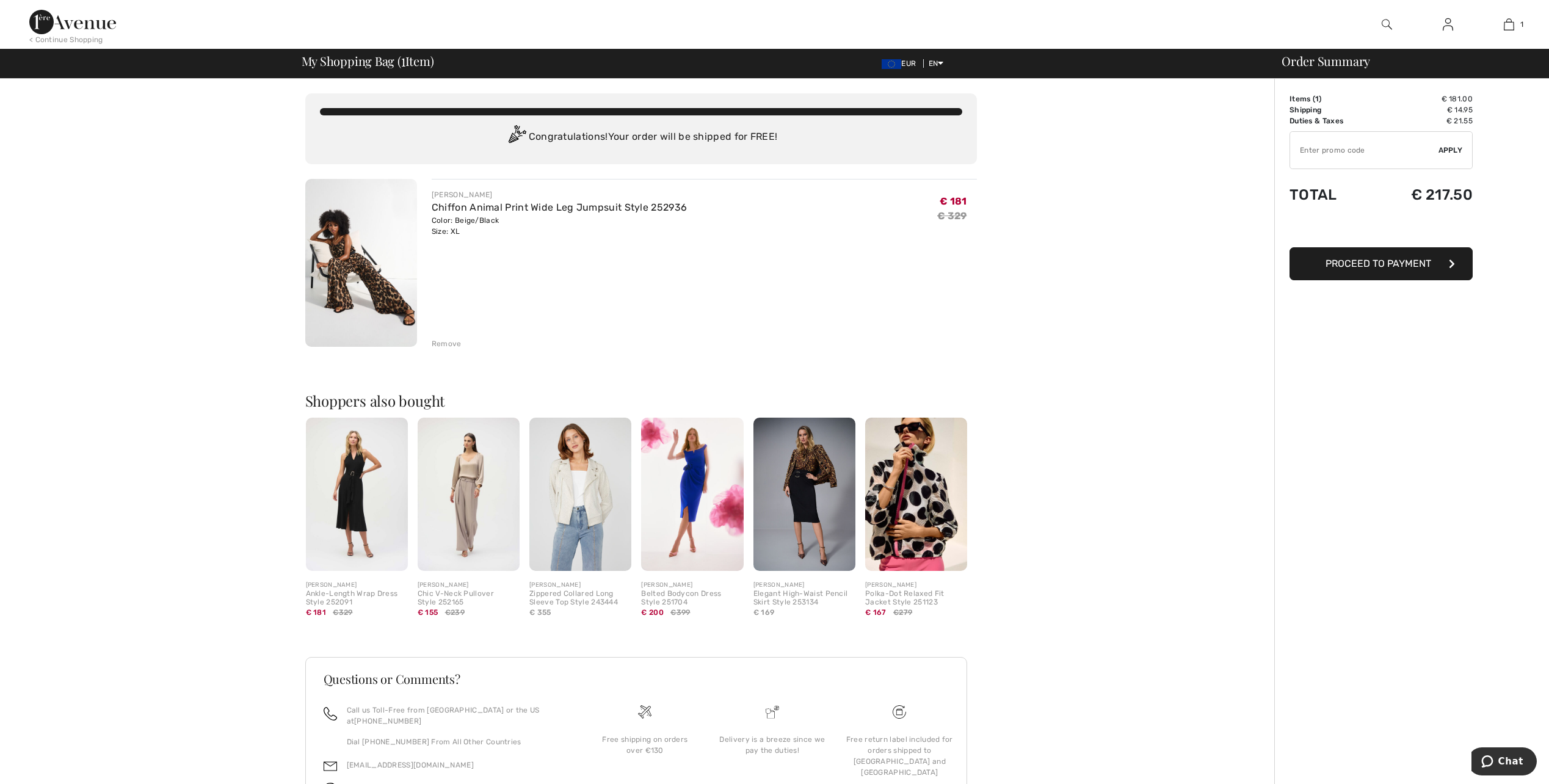
click at [1383, 265] on span "Proceed to Payment" at bounding box center [1378, 263] width 106 height 12
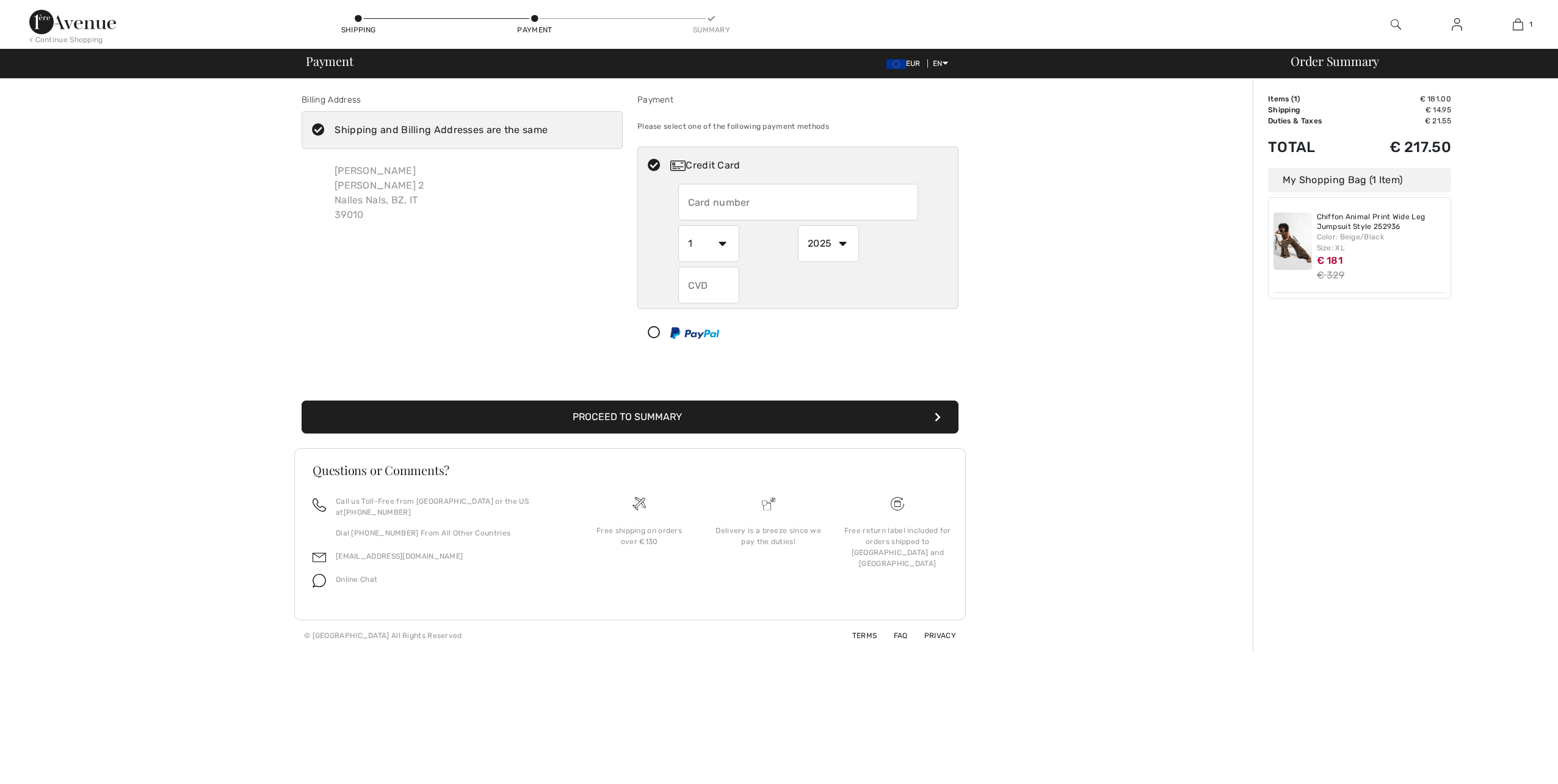
checkbox input "true"
click at [678, 184] on div at bounding box center [678, 184] width 0 height 0
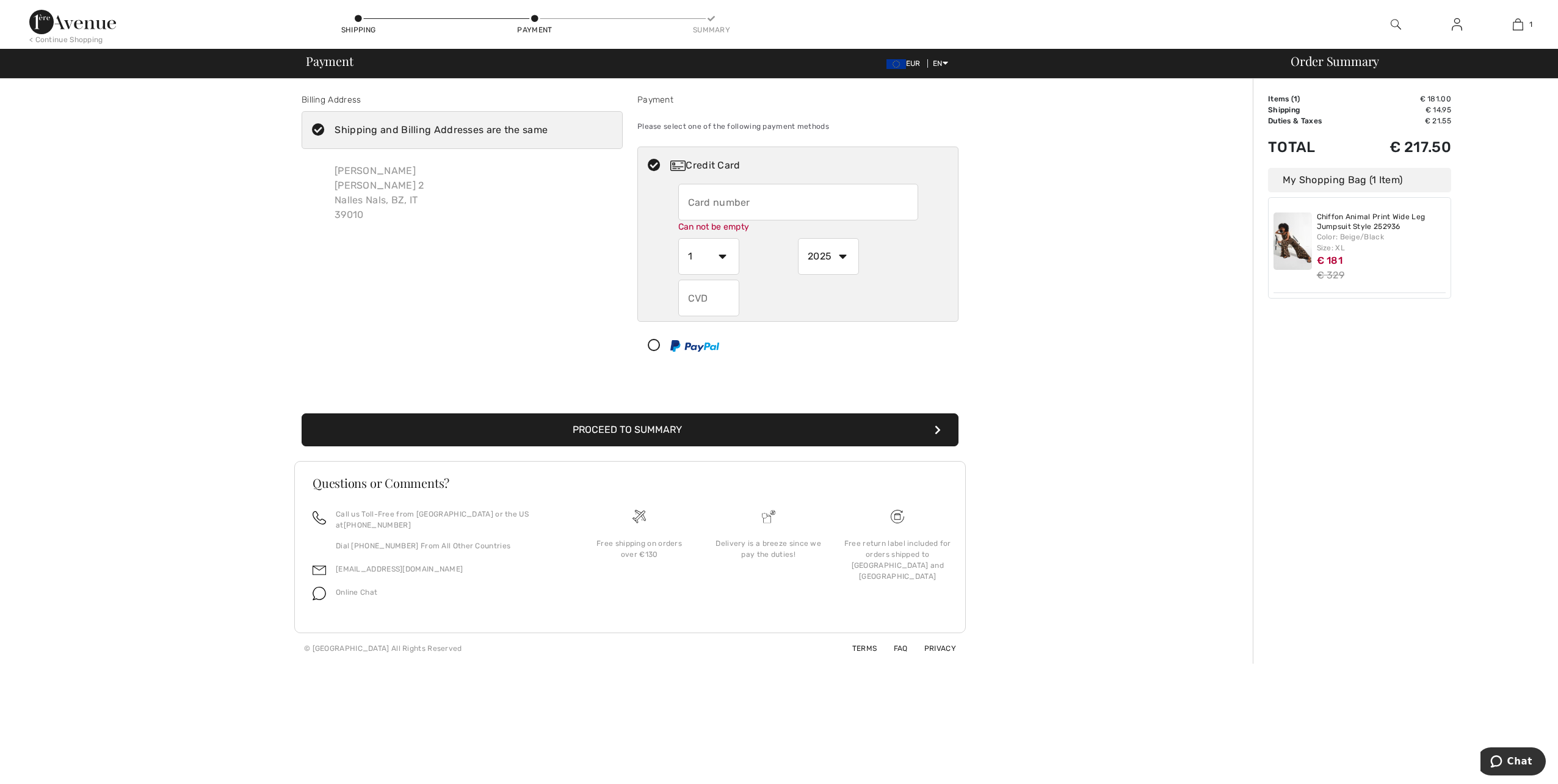
click at [1089, 397] on div "Billing Address Shipping and Billing Addresses are the same Edith Gerlinde Rege…" at bounding box center [630, 371] width 1245 height 585
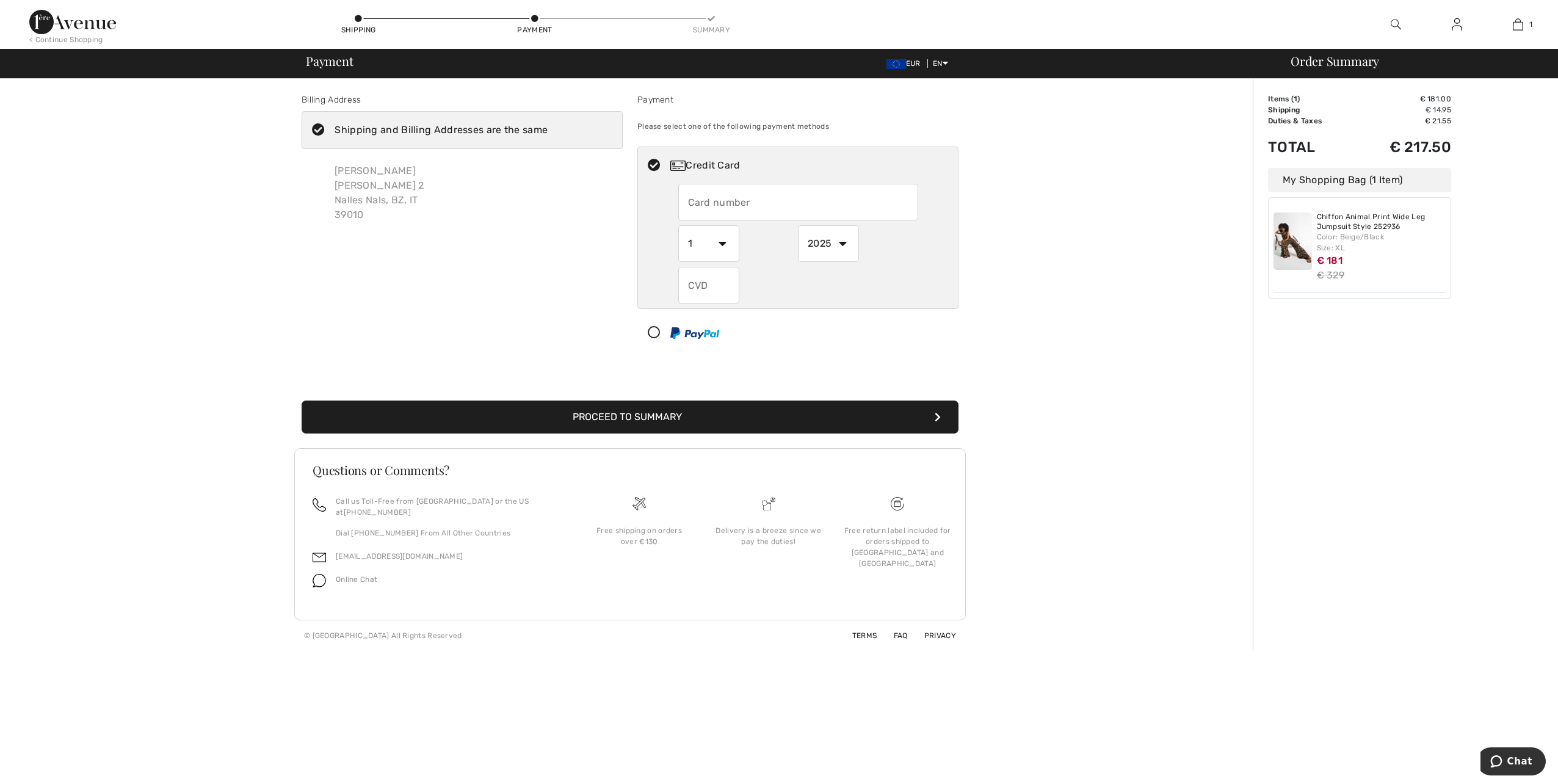
click at [699, 200] on input "text" at bounding box center [798, 202] width 240 height 37
radio input "true"
type input "4539970033644234"
click at [967, 318] on div "Billing Address Shipping and Billing Addresses are the same Edith Gerlinde Rege…" at bounding box center [630, 364] width 1245 height 572
click at [719, 241] on select "1 2 3 4 5 6 7 8 9 10 11 12" at bounding box center [709, 243] width 61 height 37
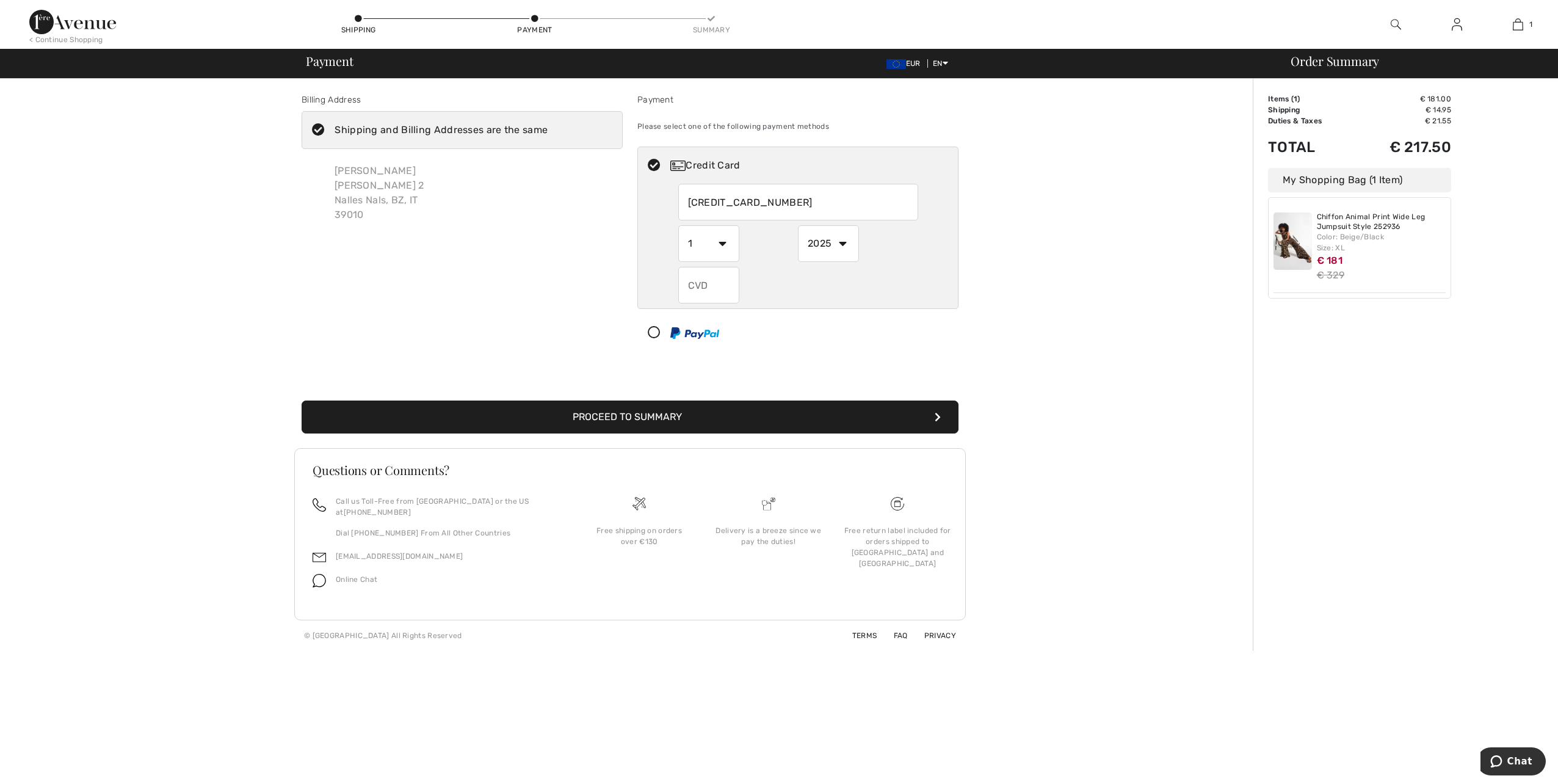
radio input "true"
select select "9"
click at [678, 225] on select "1 2 3 4 5 6 7 8 9 10 11 12" at bounding box center [709, 243] width 61 height 37
click at [842, 240] on select "2025 2026 2027 2028 2029 2030 2031 2032 2033 2034 2035" at bounding box center [829, 243] width 61 height 37
radio input "true"
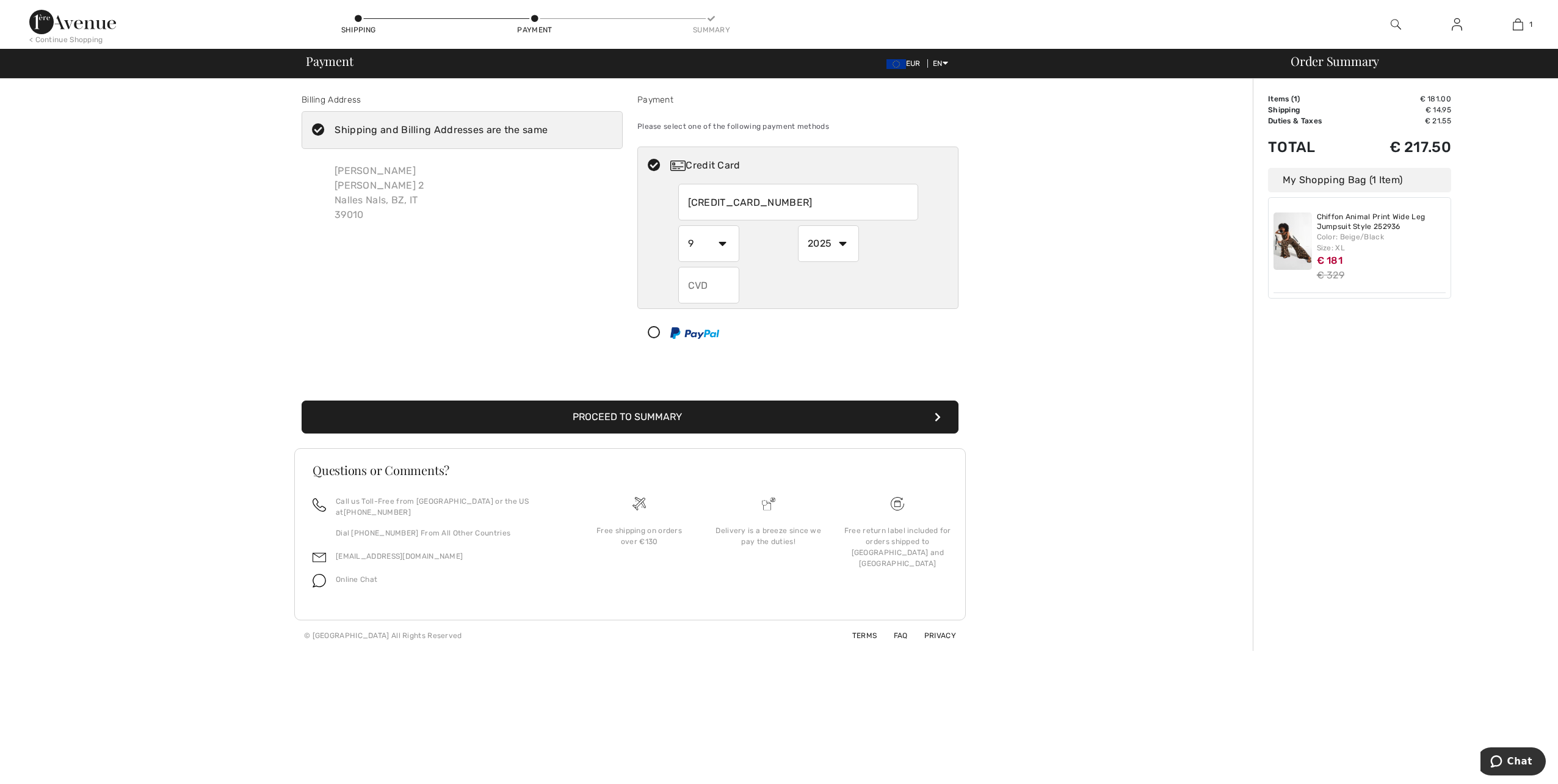
select select "2027"
click at [798, 225] on select "2025 2026 2027 2028 2029 2030 2031 2032 2033 2034 2035" at bounding box center [829, 243] width 61 height 37
click at [706, 282] on input "text" at bounding box center [709, 285] width 61 height 37
radio input "true"
type input "447"
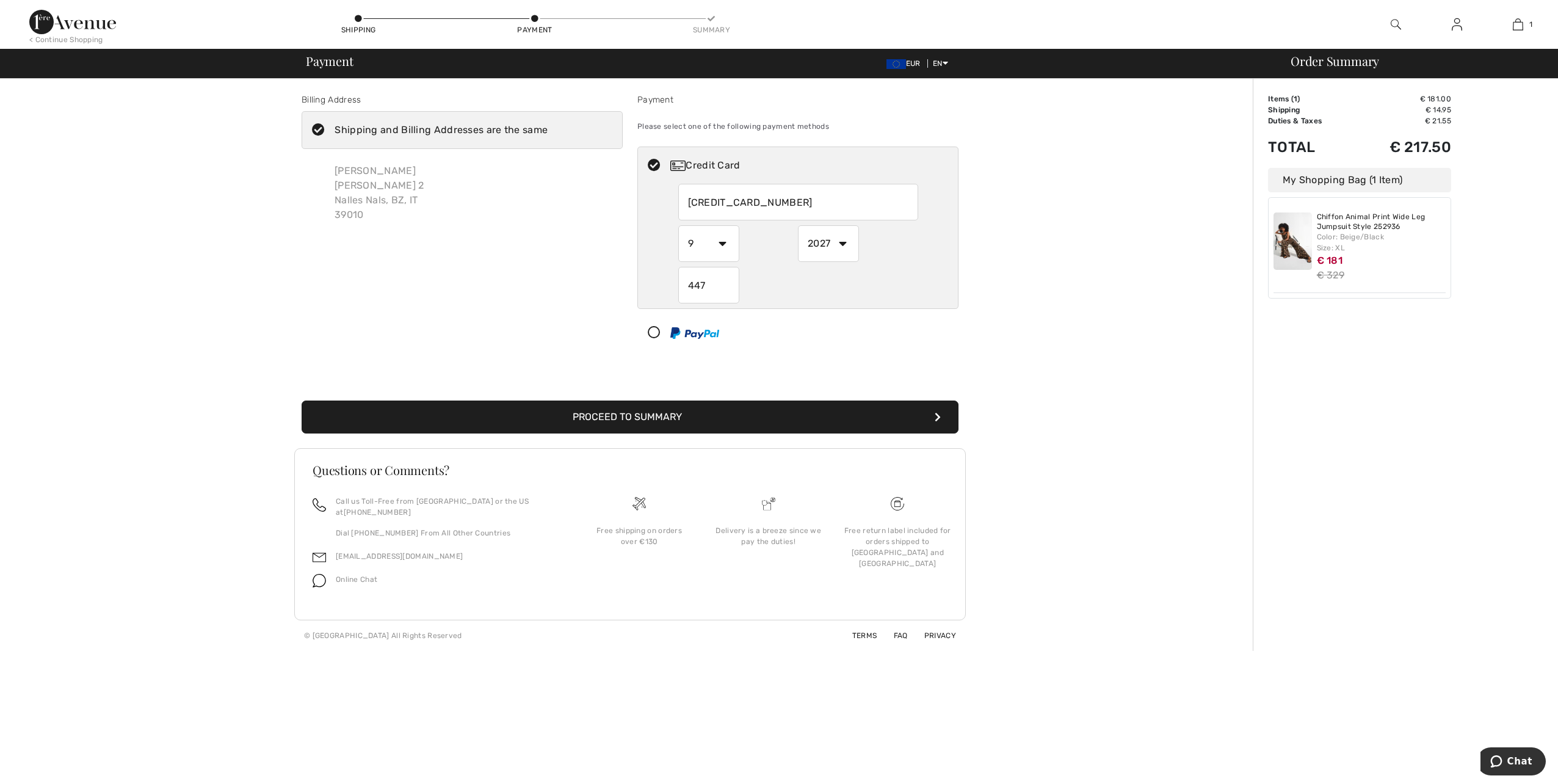
click at [1066, 309] on div "Billing Address Shipping and Billing Addresses are the same Edith Gerlinde Rege…" at bounding box center [630, 364] width 1245 height 572
click at [590, 422] on button "Proceed to Summary" at bounding box center [630, 416] width 657 height 33
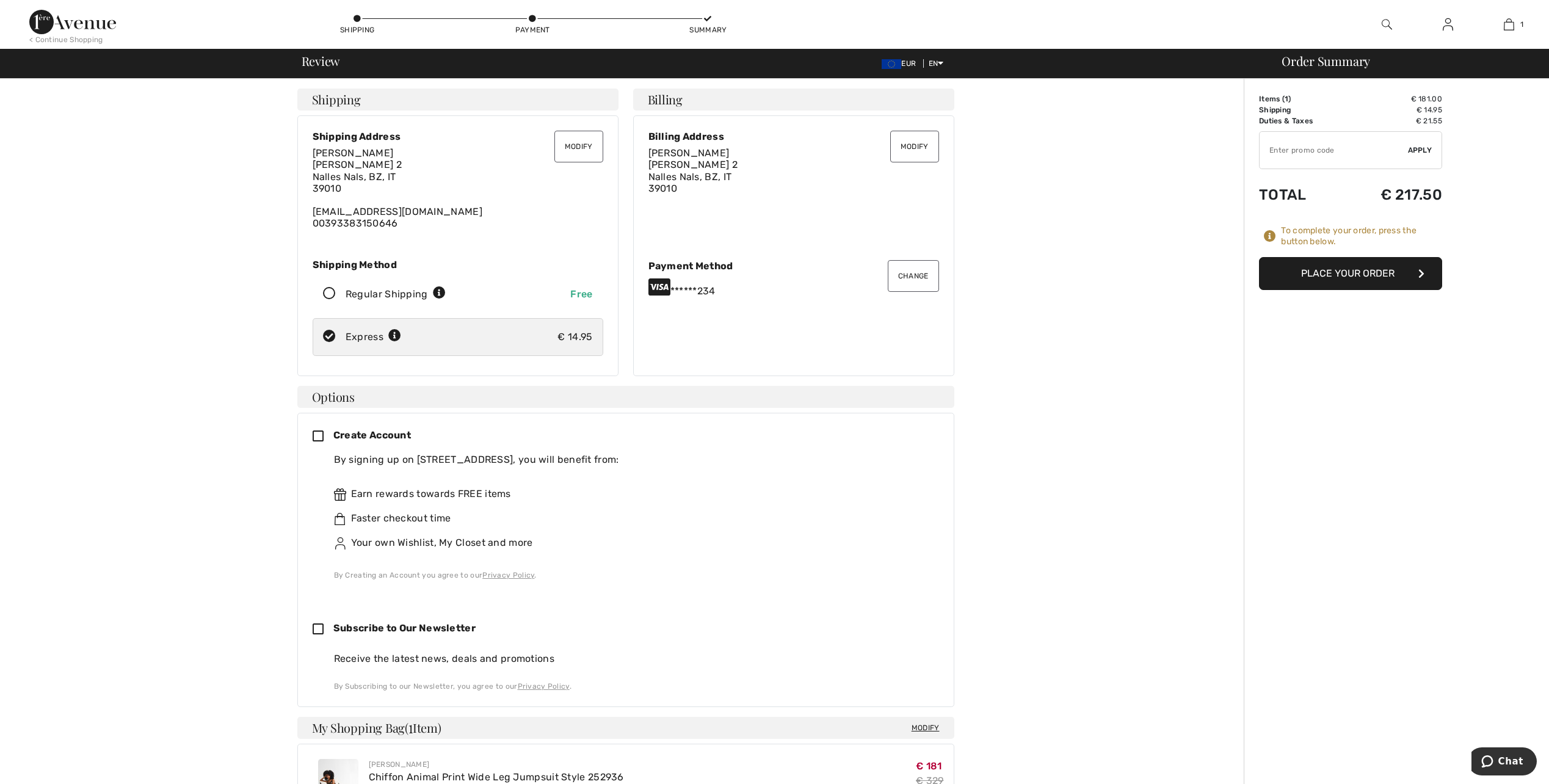
click at [1362, 274] on button "Place Your Order" at bounding box center [1350, 273] width 183 height 33
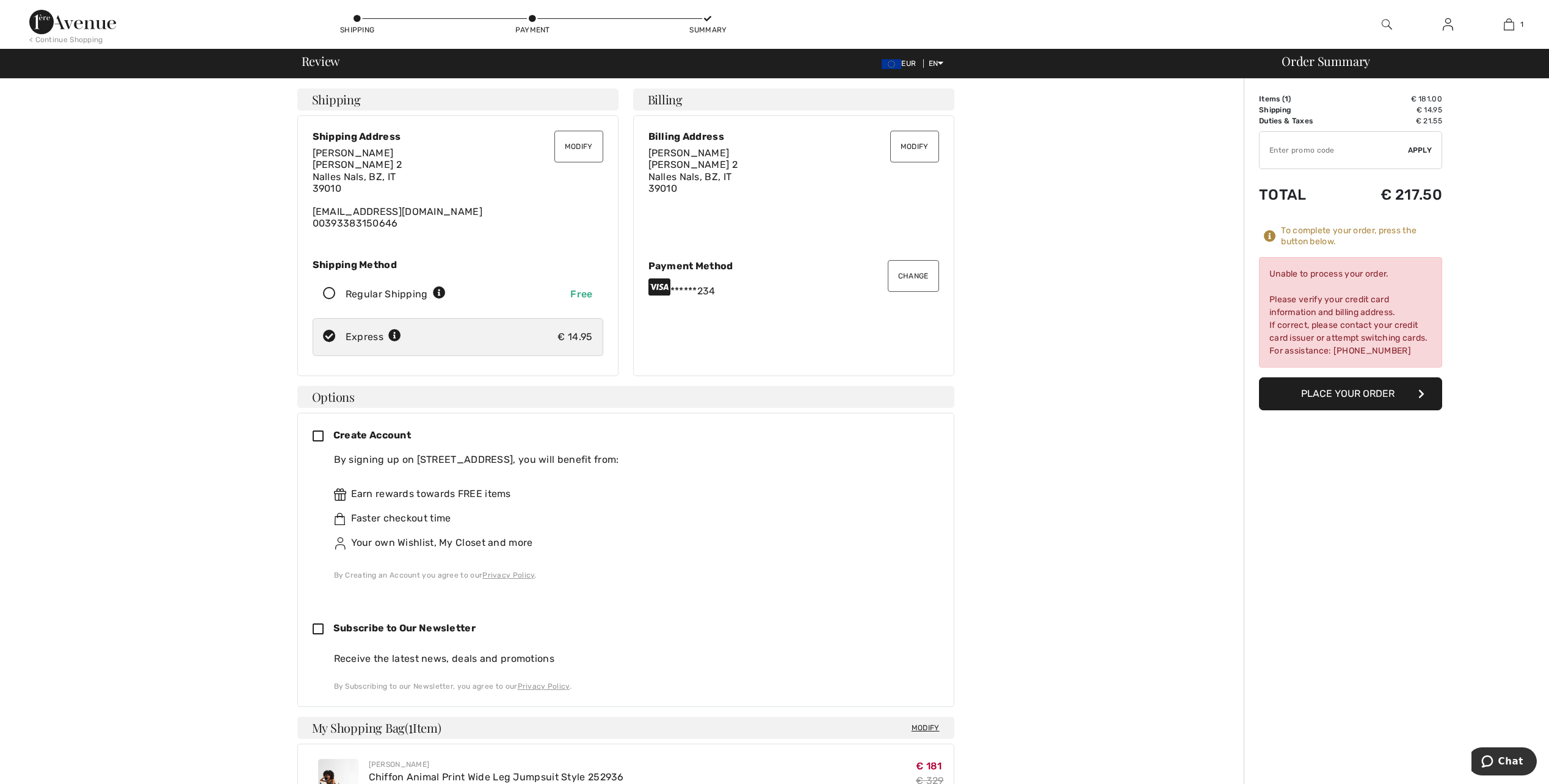
click at [1387, 596] on div "Order Summary Details Items ( 1 ) € 181.00 Promo code € 0.00 Shipping € 14.95 T…" at bounding box center [1396, 636] width 305 height 1116
